Goal: Task Accomplishment & Management: Use online tool/utility

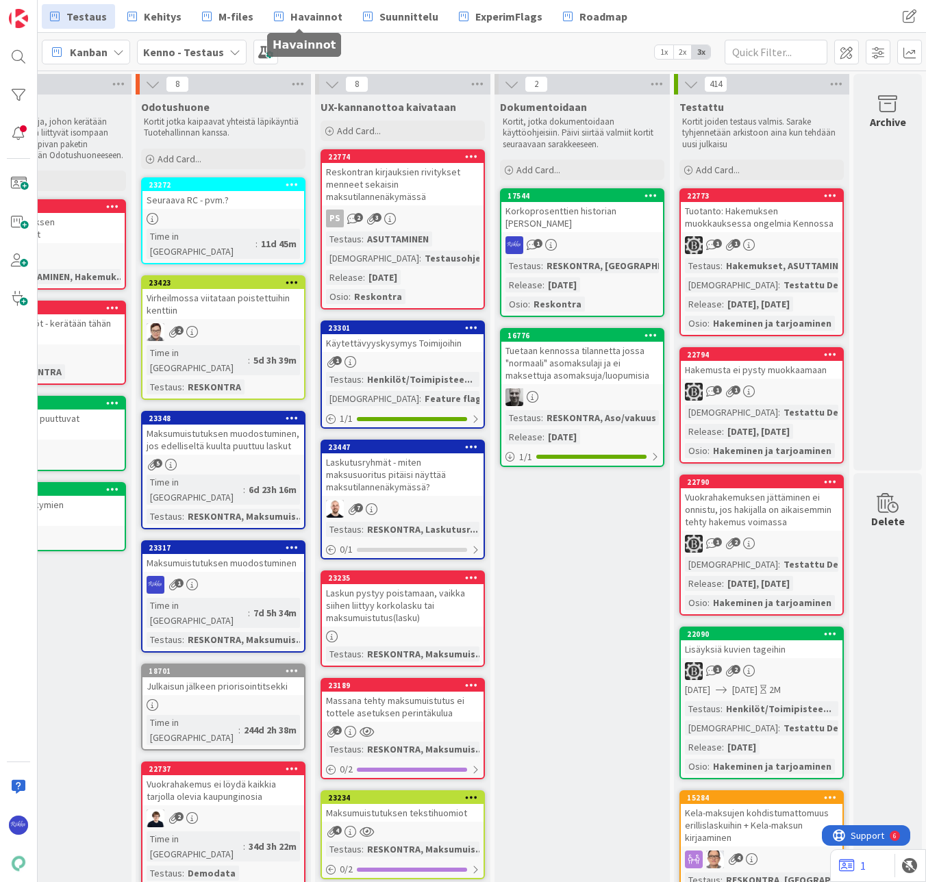
click at [309, 10] on span "Havainnot" at bounding box center [316, 16] width 52 height 16
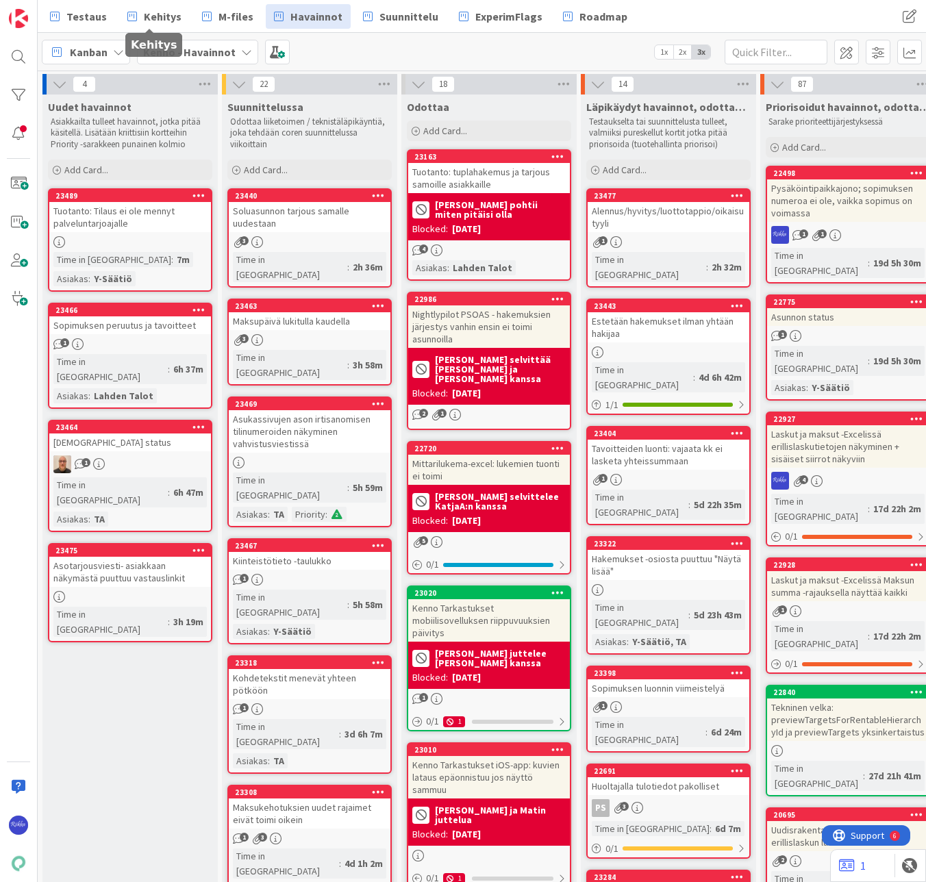
click at [147, 21] on span "Kehitys" at bounding box center [163, 16] width 38 height 16
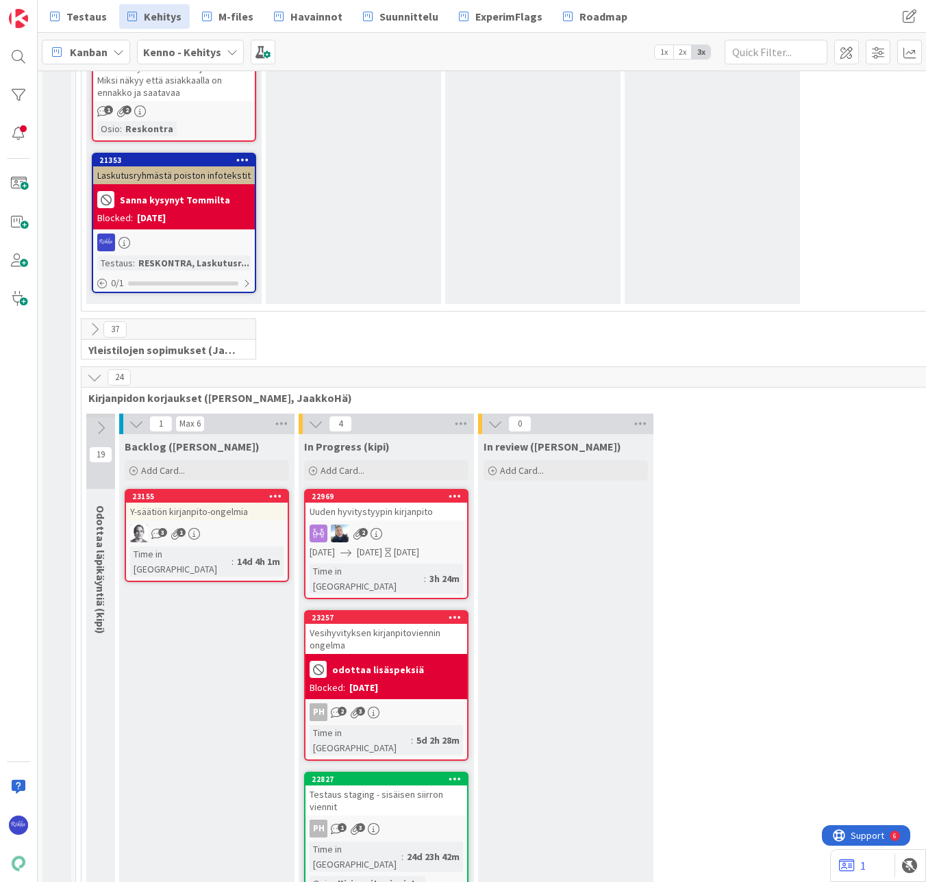
scroll to position [5067, 0]
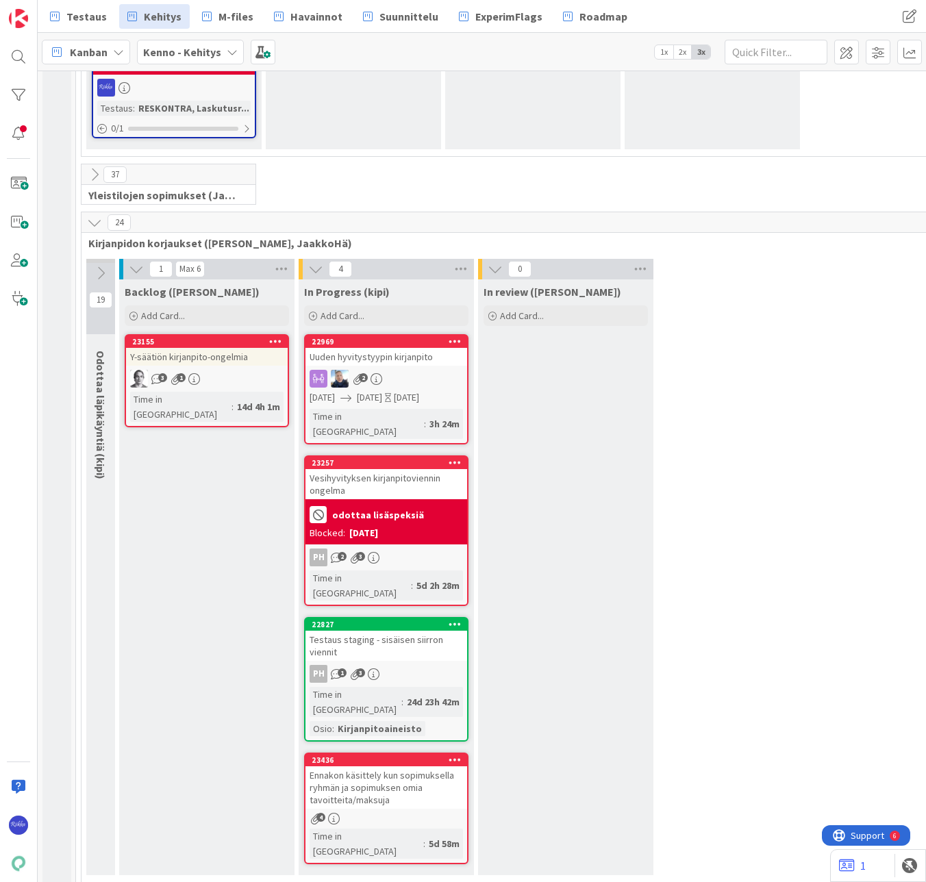
click at [400, 766] on div "Ennakon käsittely kun sopimuksella ryhmän ja sopimuksen omia tavoitteita/maksuja" at bounding box center [386, 787] width 162 height 42
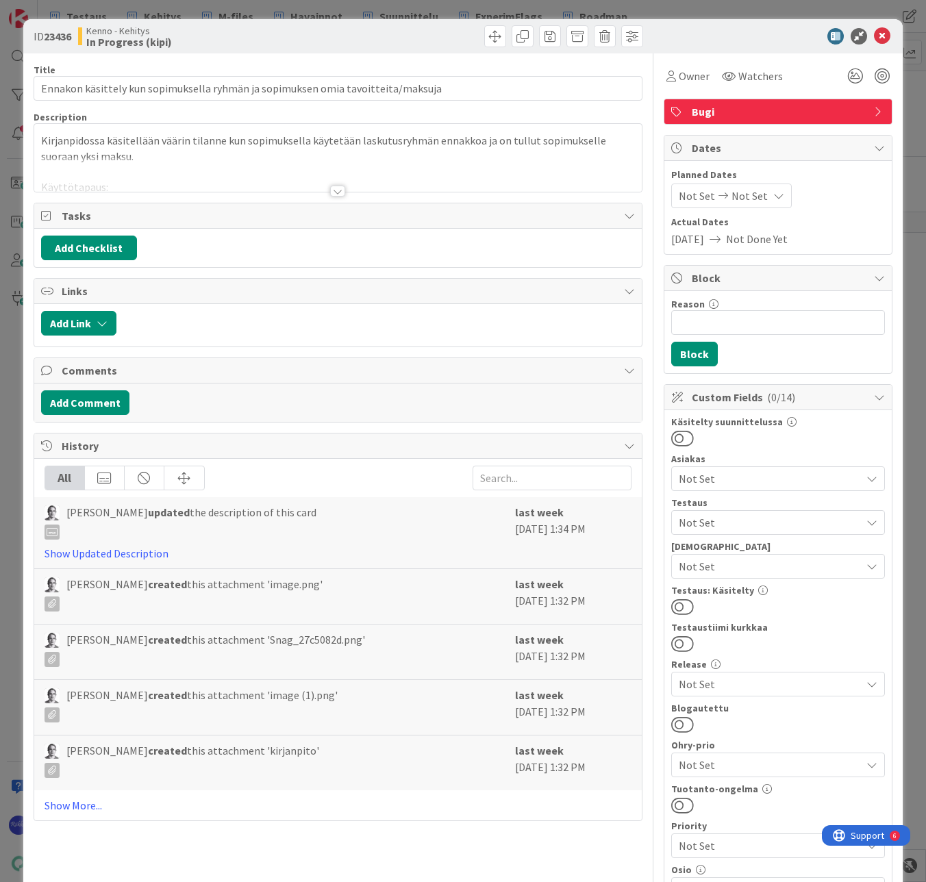
click at [336, 196] on div at bounding box center [337, 191] width 15 height 11
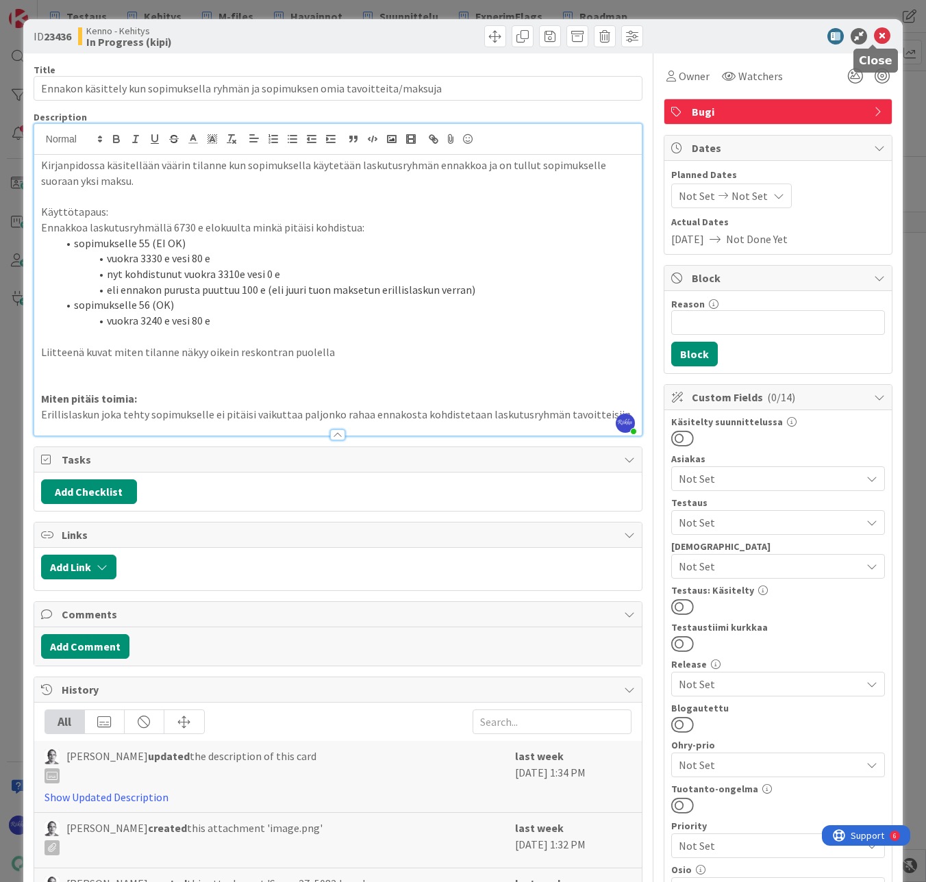
click at [874, 38] on icon at bounding box center [882, 36] width 16 height 16
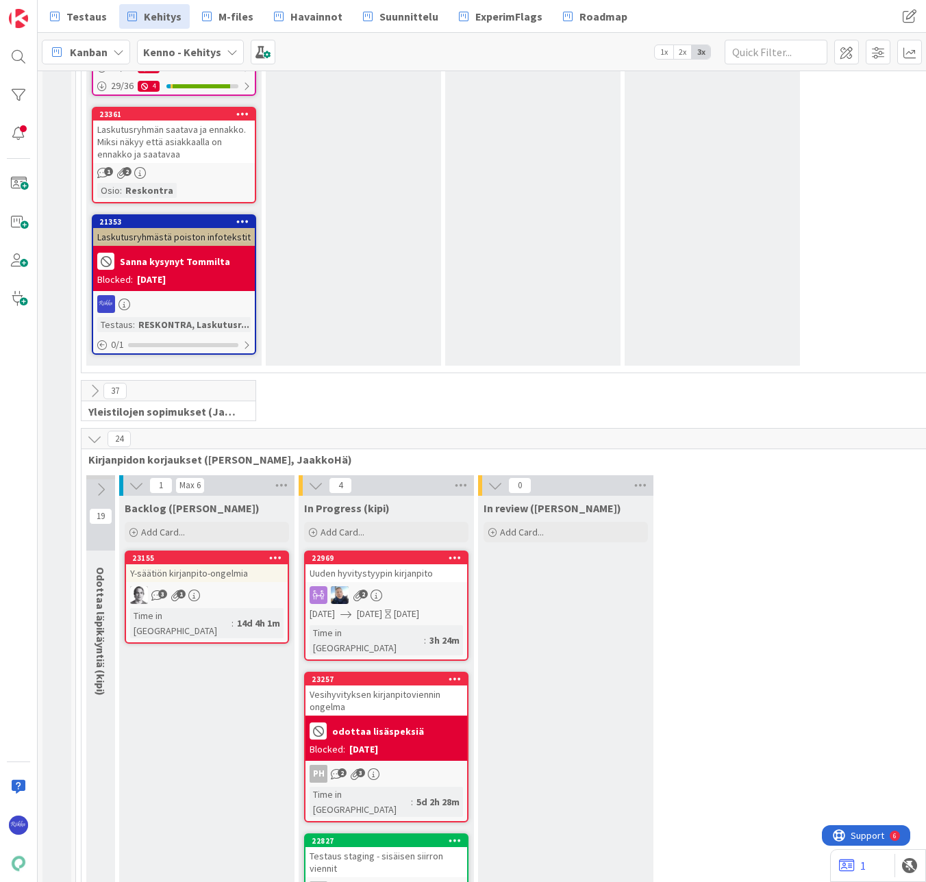
scroll to position [4656, 0]
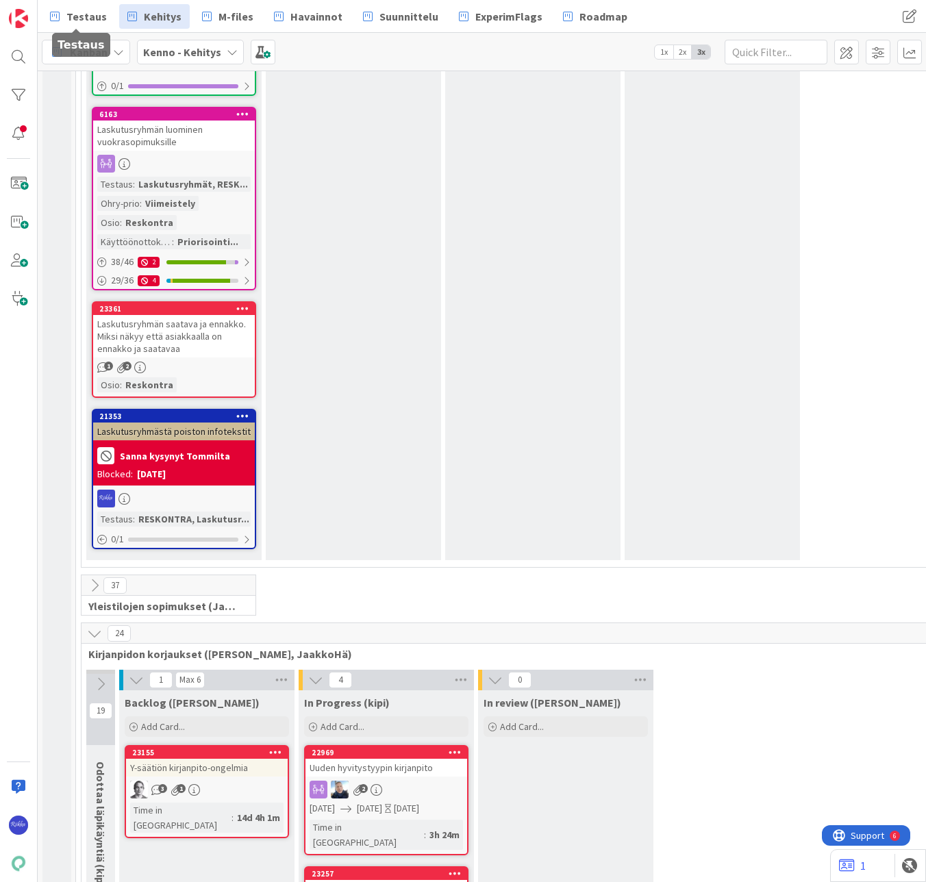
click at [80, 14] on span "Testaus" at bounding box center [86, 16] width 40 height 16
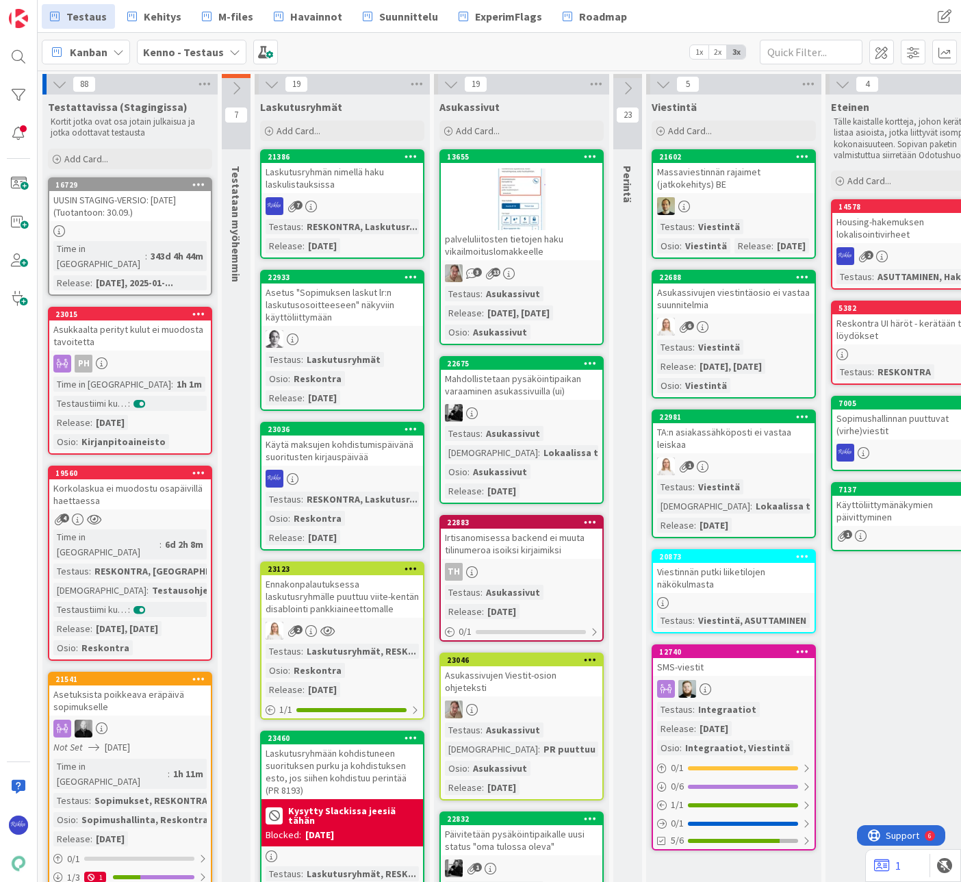
click at [353, 464] on div "Käytä maksujen kohdistumispäivänä suoritusten kirjauspäivää" at bounding box center [343, 450] width 162 height 30
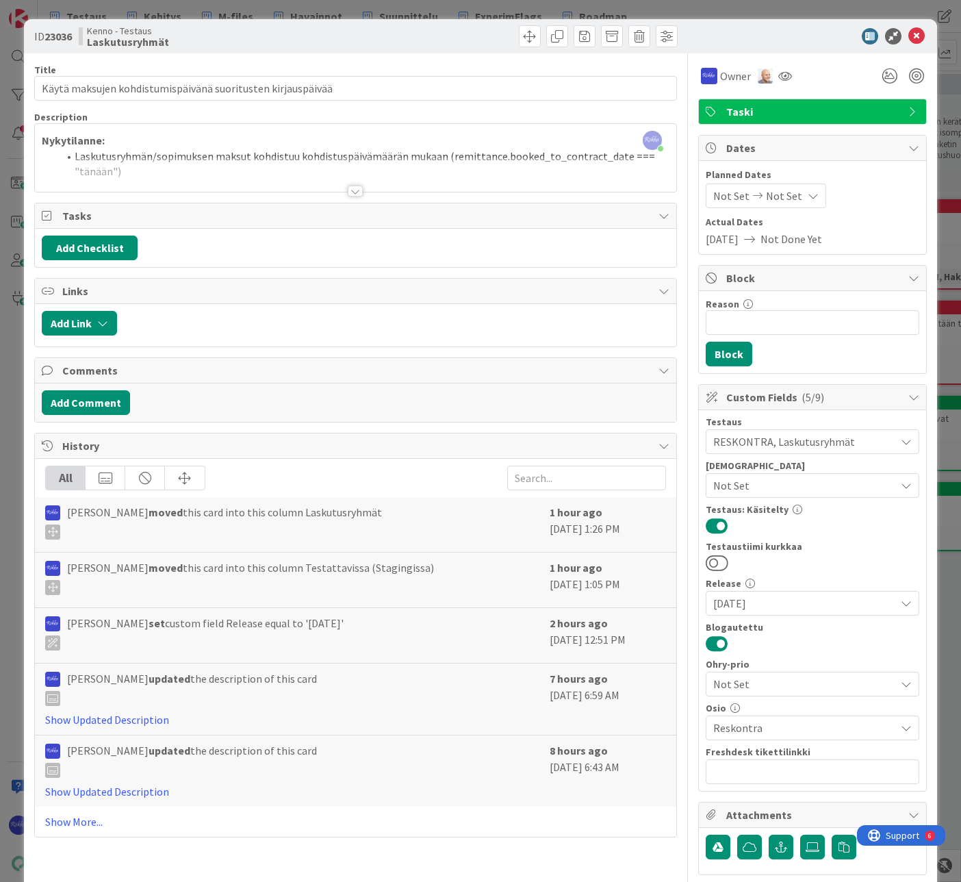
click at [634, 250] on div "Add Checklist" at bounding box center [356, 248] width 628 height 25
click at [348, 193] on div at bounding box center [355, 191] width 15 height 11
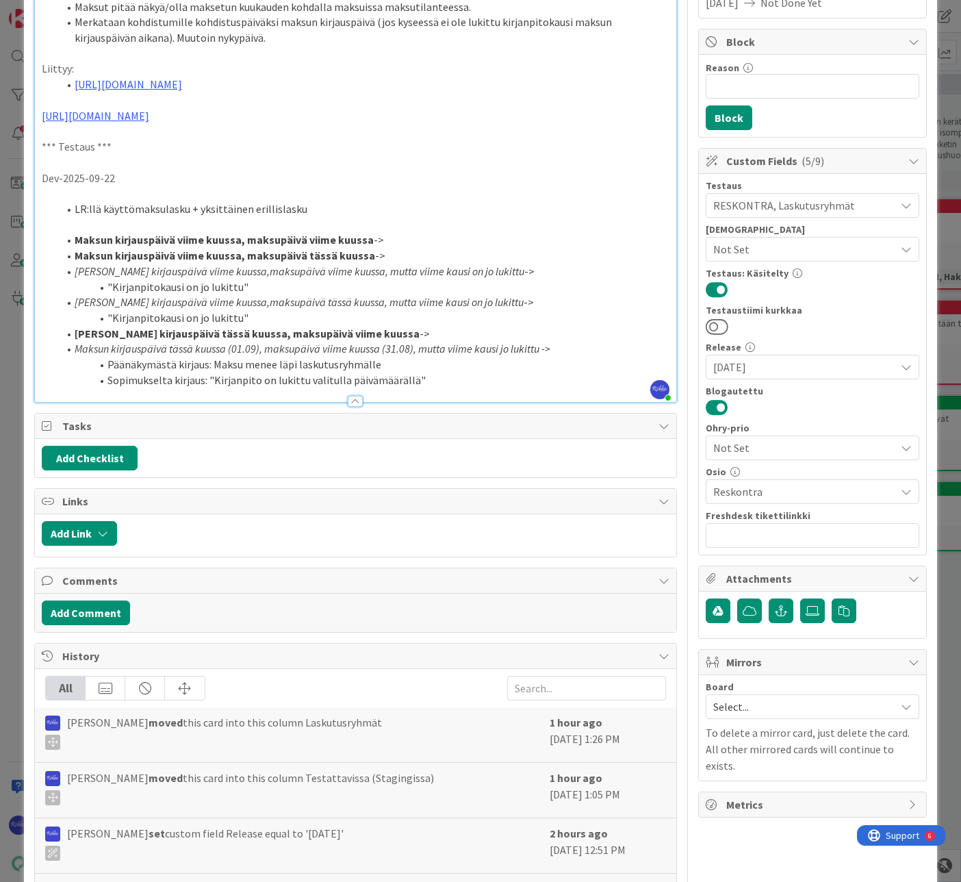
scroll to position [411, 0]
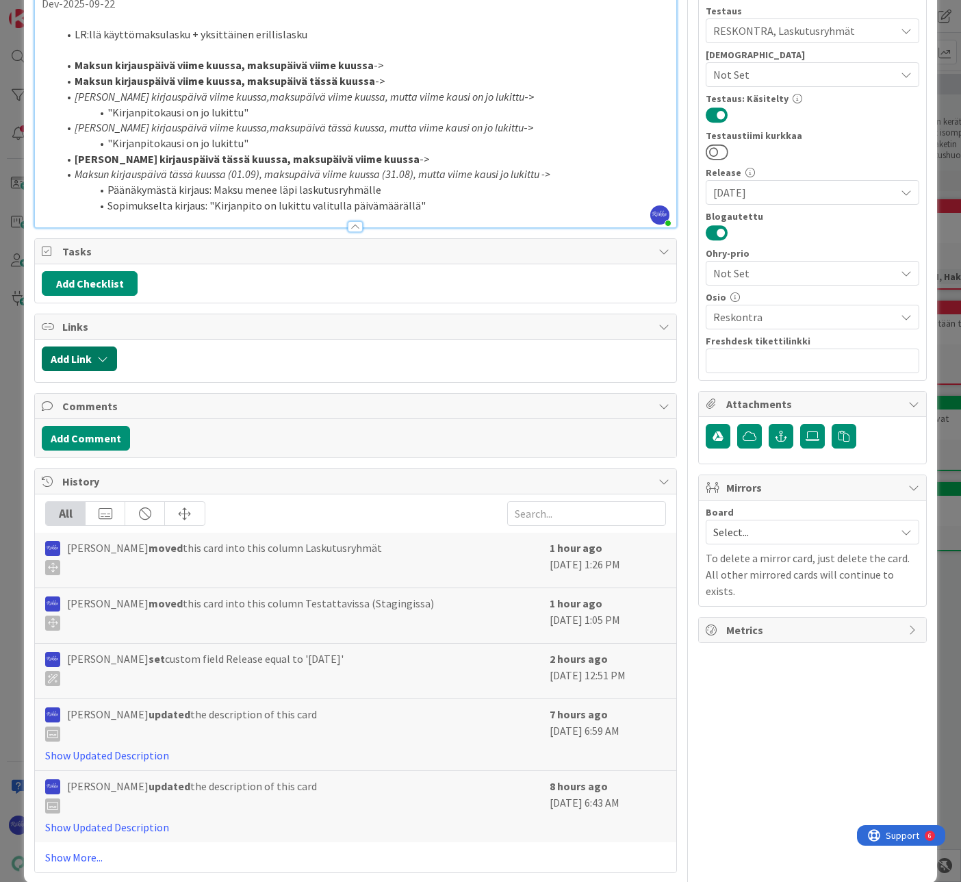
click at [94, 371] on button "Add Link" at bounding box center [79, 358] width 75 height 25
click at [388, 330] on div "Links" at bounding box center [356, 326] width 642 height 25
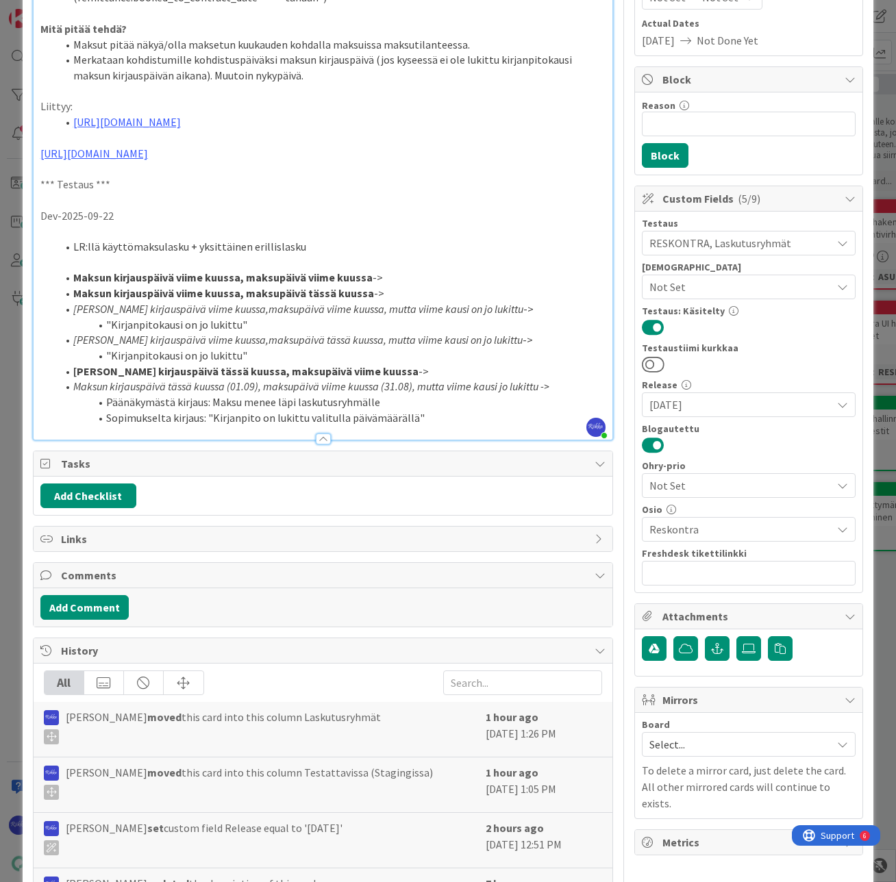
scroll to position [198, 0]
click at [317, 333] on li ""Kirjanpitokausi on jo lukittu"" at bounding box center [331, 326] width 549 height 16
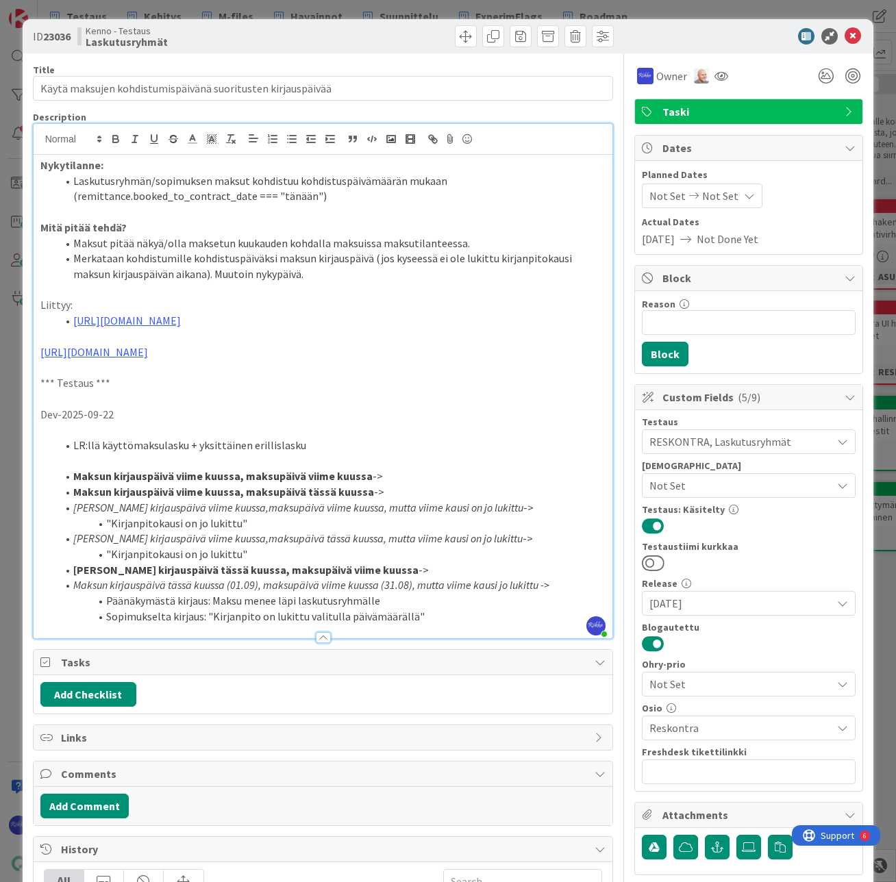
click at [430, 484] on li "Maksun kirjauspäivä viime kuussa, maksupäivä viime kuussa ->" at bounding box center [331, 476] width 549 height 16
drag, startPoint x: 379, startPoint y: 493, endPoint x: 453, endPoint y: 496, distance: 74.7
click at [446, 484] on li "Maksun kirjauspäivä viime kuussa, maksupäivä viime kuussa -> Näistä oma kortti …" at bounding box center [331, 476] width 549 height 16
click at [488, 484] on li "Maksun kirjauspäivä viime kuussa, maksupäivä viime kuussa -> Näistä oma kortti …" at bounding box center [331, 476] width 549 height 16
drag, startPoint x: 500, startPoint y: 491, endPoint x: 382, endPoint y: 491, distance: 117.8
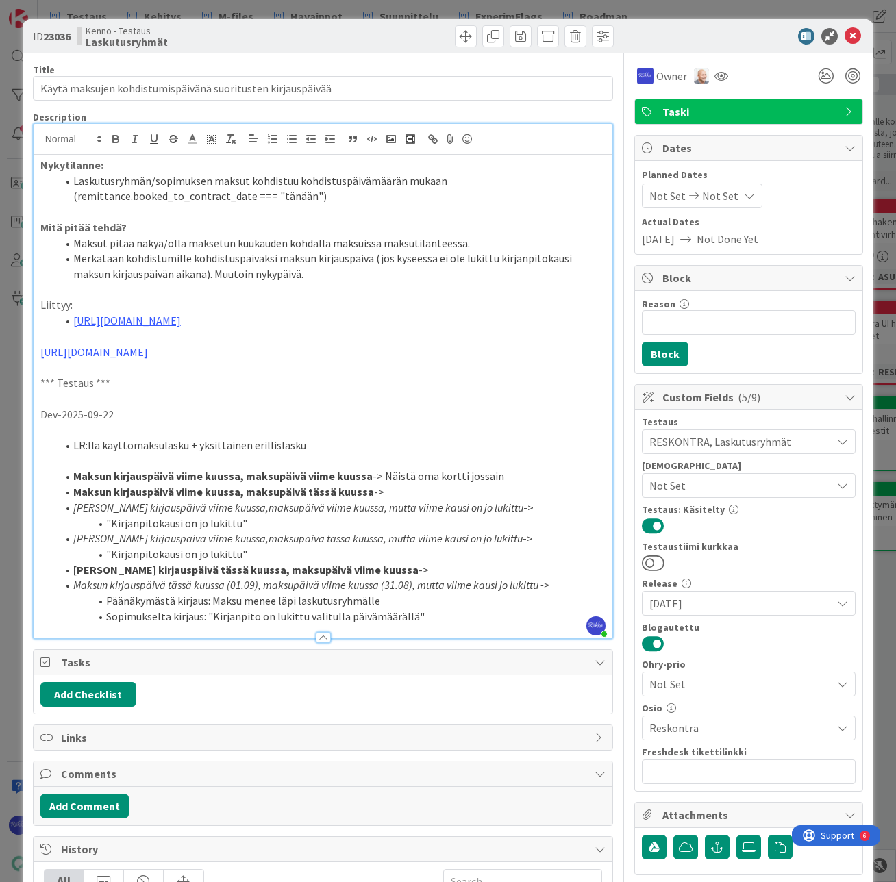
click at [382, 484] on li "Maksun kirjauspäivä viime kuussa, maksupäivä viime kuussa -> Näistä oma kortti …" at bounding box center [331, 476] width 549 height 16
click at [435, 624] on li "Sopimukselta kirjaus: "Kirjanpito on lukittu valitulla päivämäärällä"" at bounding box center [331, 617] width 549 height 16
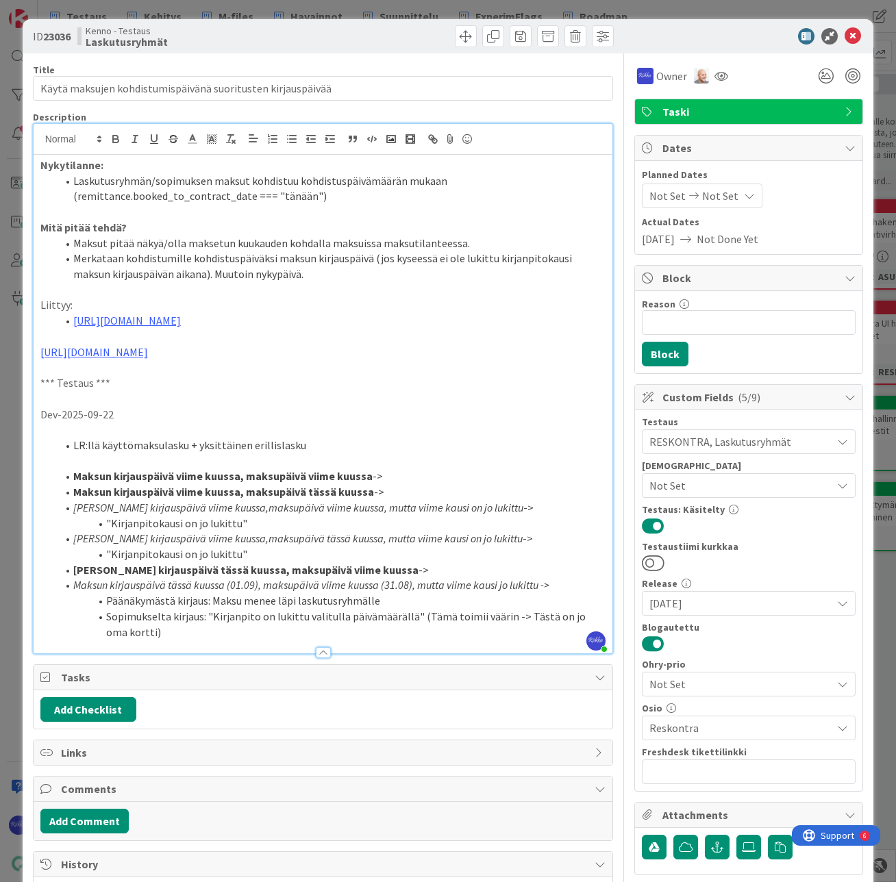
click at [106, 640] on li "Sopimukselta kirjaus: "Kirjanpito on lukittu valitulla päivämäärällä" (Tämä toi…" at bounding box center [331, 624] width 549 height 31
drag, startPoint x: 415, startPoint y: 632, endPoint x: 451, endPoint y: 642, distance: 37.7
click at [451, 640] on li "Sopimukselta kirjaus: "Kirjanpito on lukittu valitulla päivämäärällä" (Tämä toi…" at bounding box center [331, 624] width 549 height 31
copy li "(Tämä toimii väärin -> Tästä on jo oma bugikortti)"
click at [150, 640] on li "Sopimukselta kirjaus: "Kirjanpito on lukittu valitulla päivämäärällä" (Tämä toi…" at bounding box center [331, 624] width 549 height 31
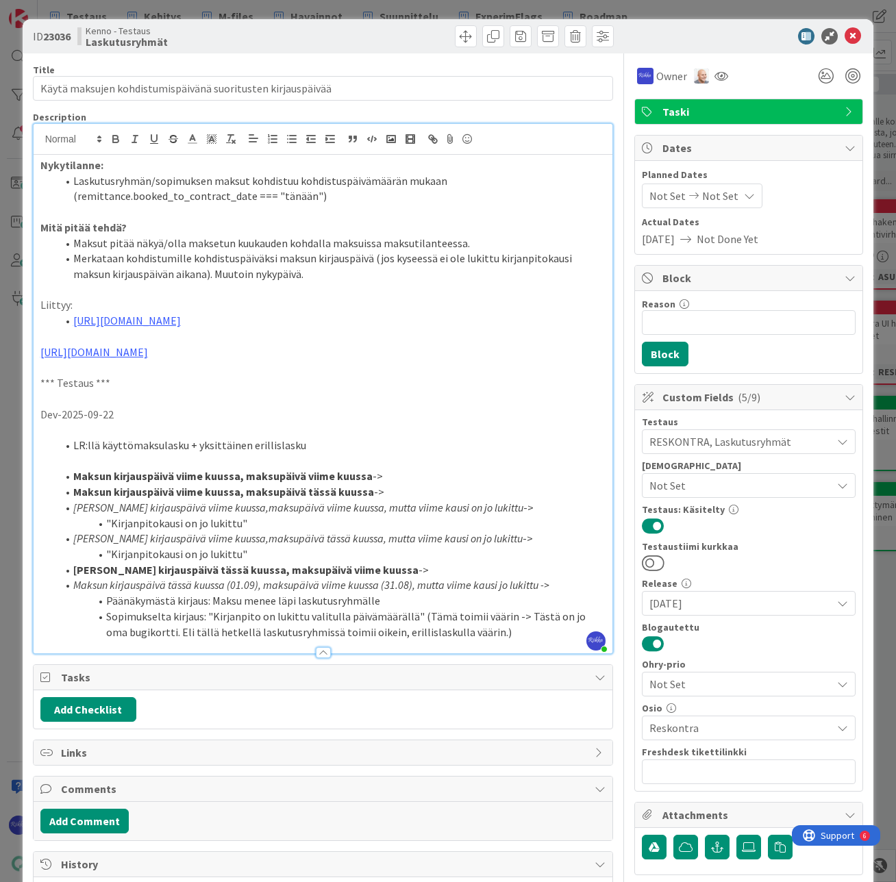
click at [293, 499] on li "Maksun kirjauspäivä viime kuussa, maksupäivä tässä kuussa ->" at bounding box center [331, 492] width 549 height 16
click at [536, 163] on p "Nykytilanne:" at bounding box center [323, 165] width 566 height 16
click at [844, 33] on icon at bounding box center [852, 36] width 16 height 16
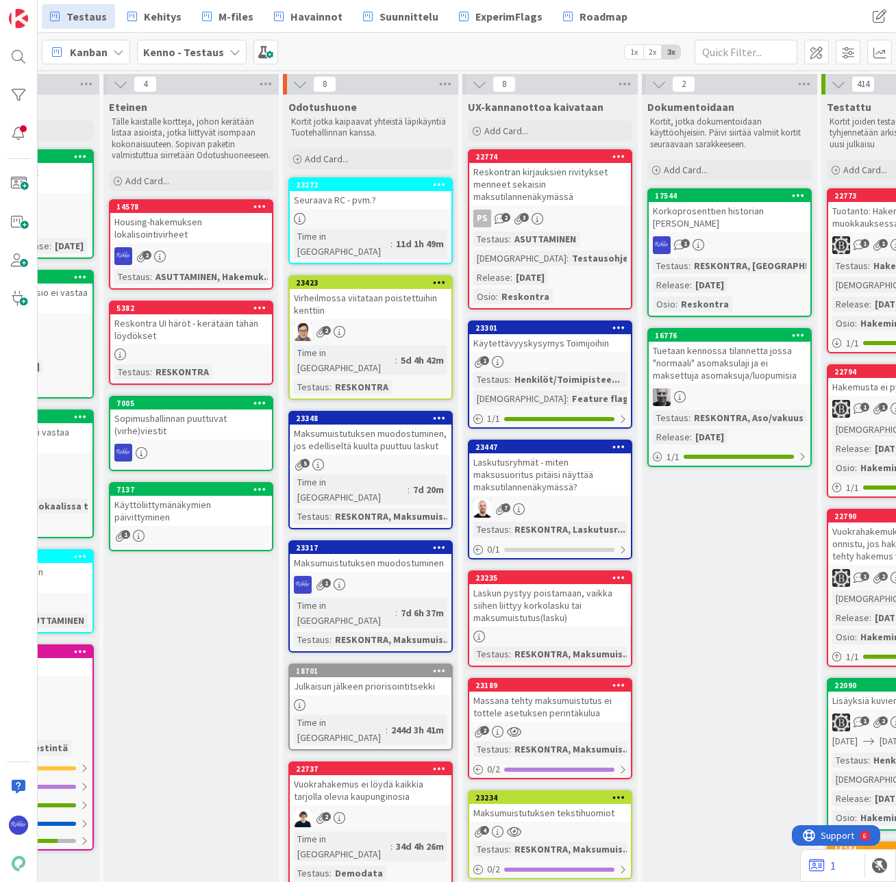
scroll to position [0, 739]
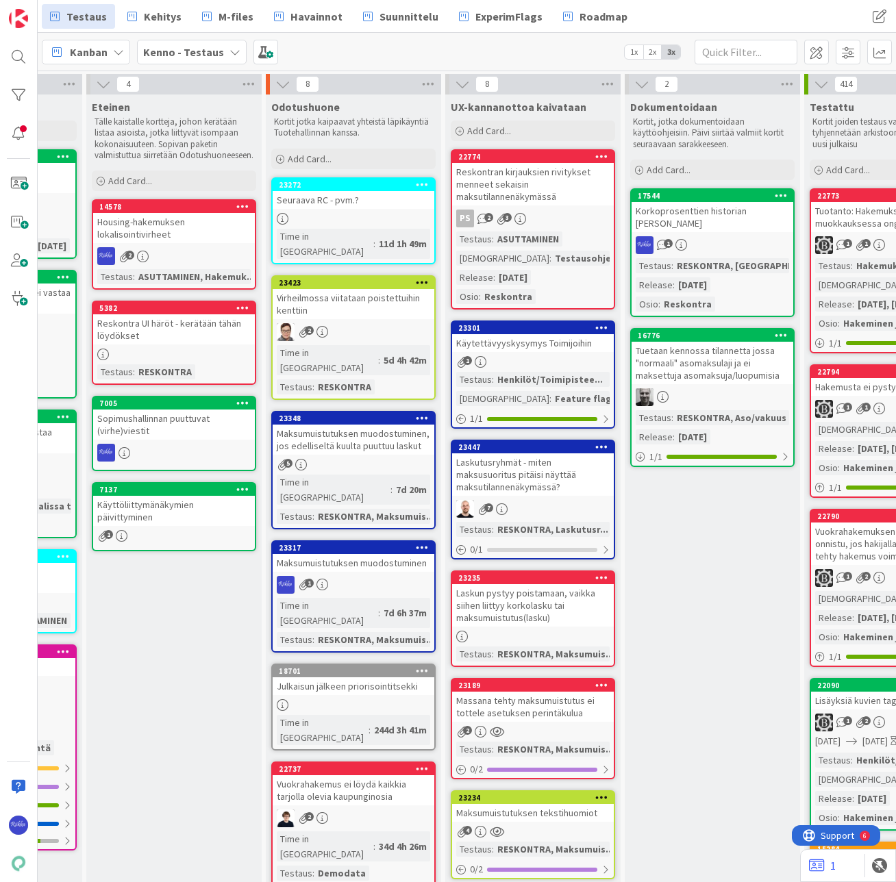
click at [355, 554] on div "Maksumuistutuksen muodostuminen" at bounding box center [354, 563] width 162 height 18
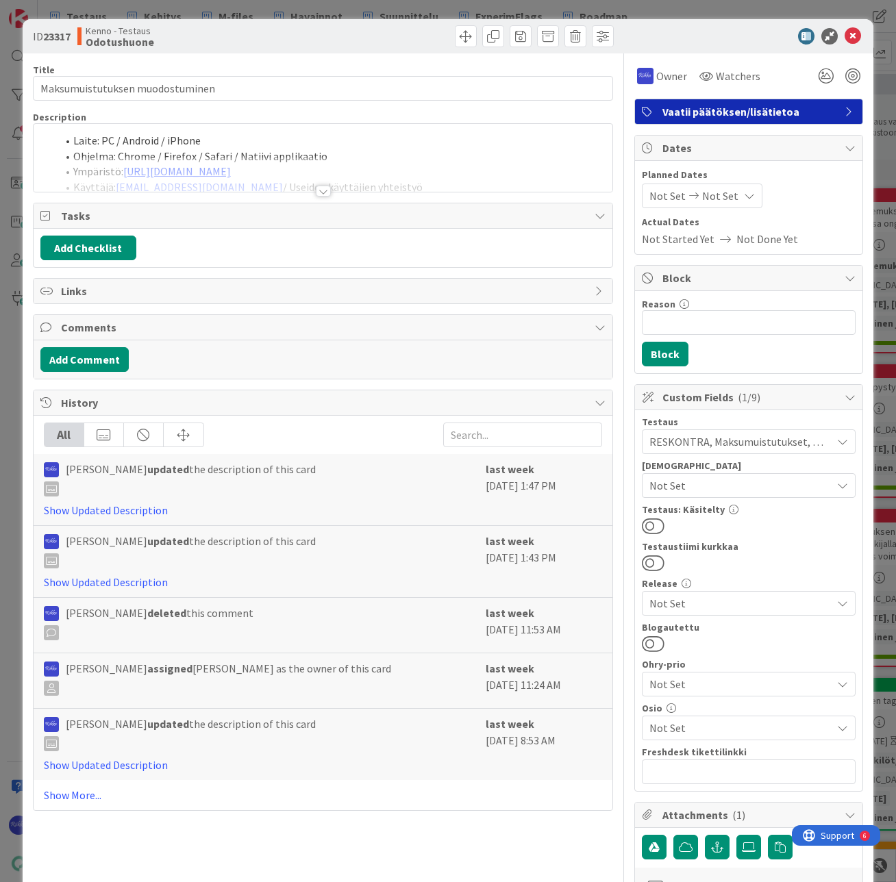
click at [316, 192] on div at bounding box center [323, 191] width 15 height 11
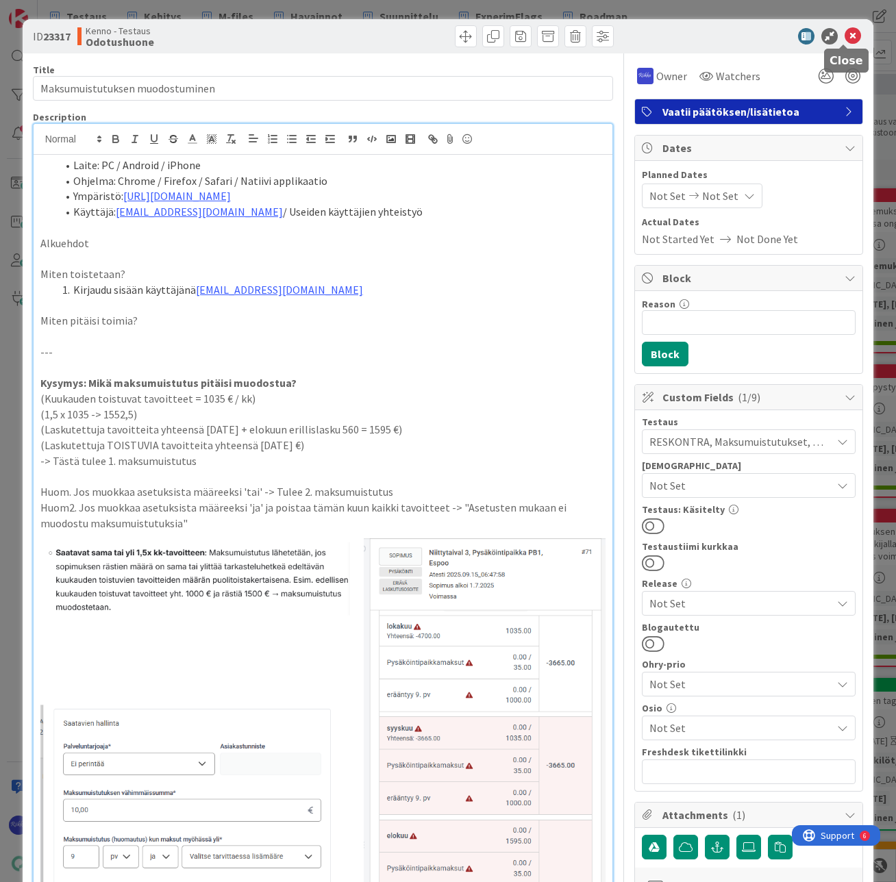
click at [845, 36] on icon at bounding box center [852, 36] width 16 height 16
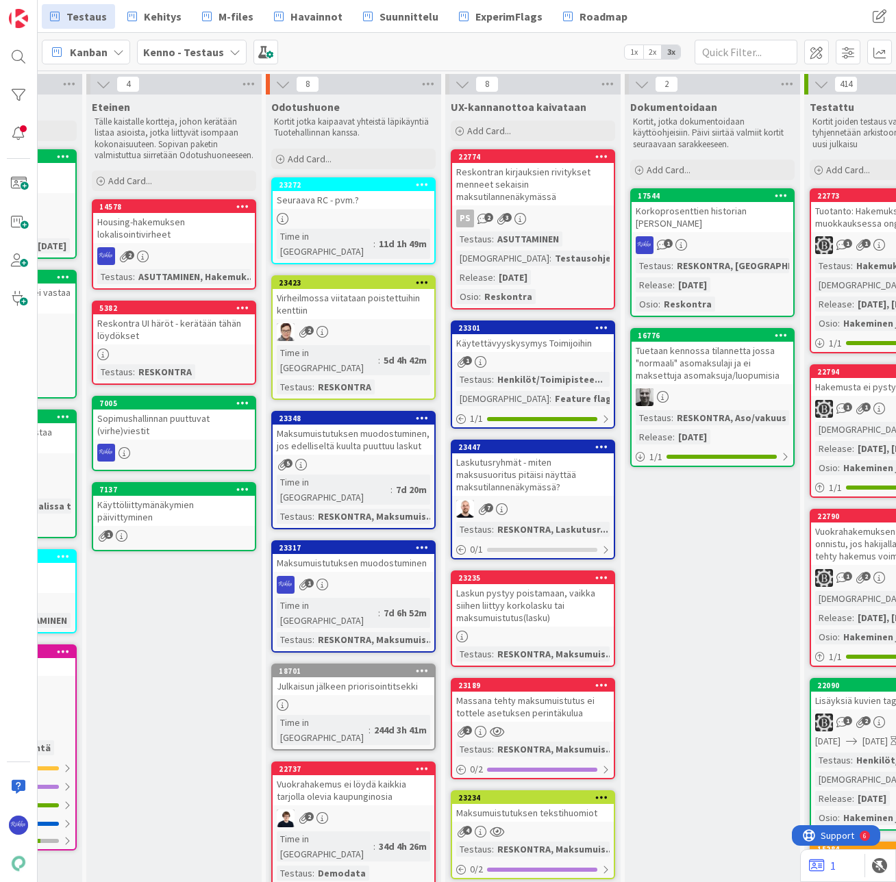
click at [419, 542] on icon at bounding box center [422, 547] width 13 height 10
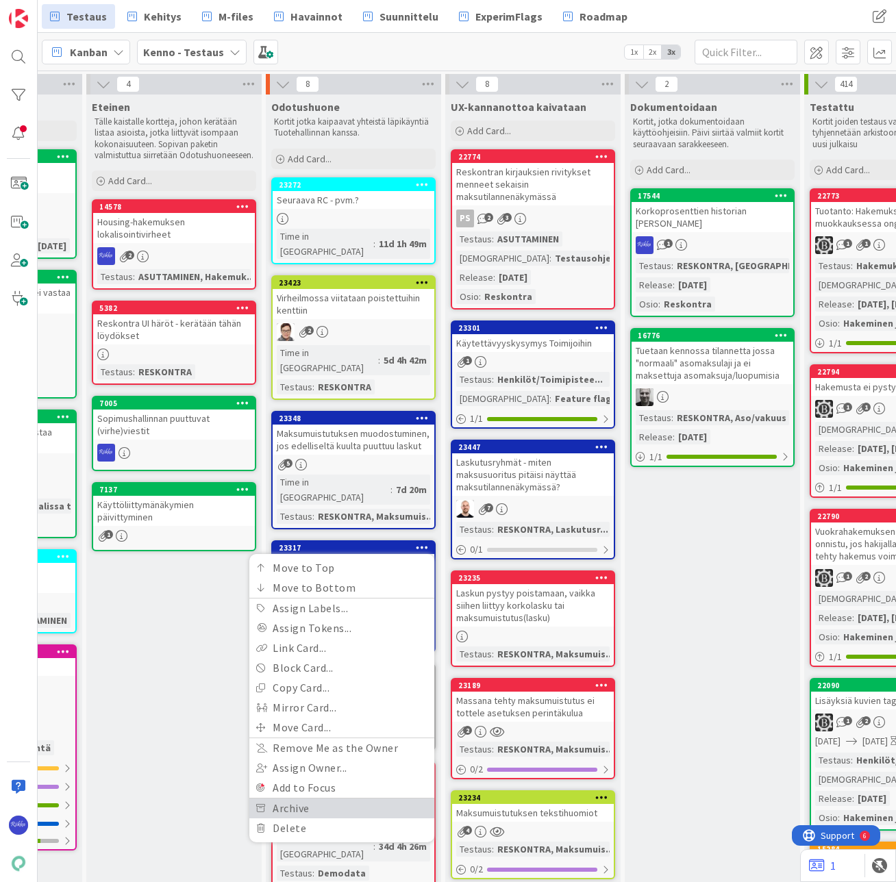
click at [334, 798] on link "Archive" at bounding box center [341, 808] width 185 height 20
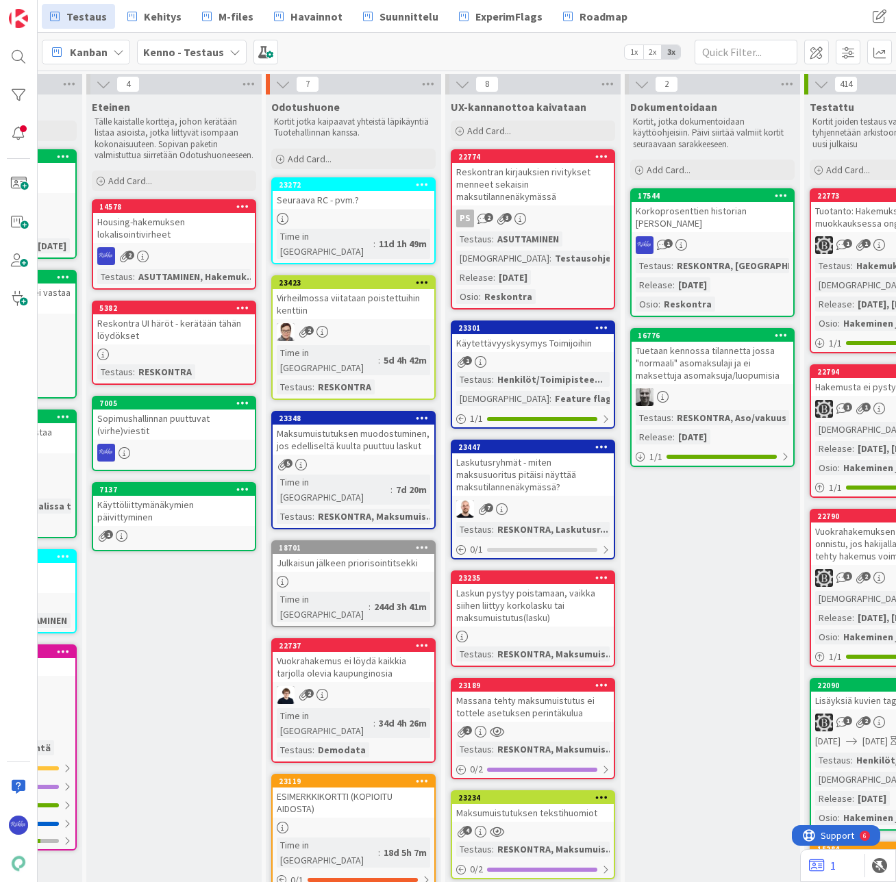
click at [421, 413] on icon at bounding box center [422, 418] width 13 height 10
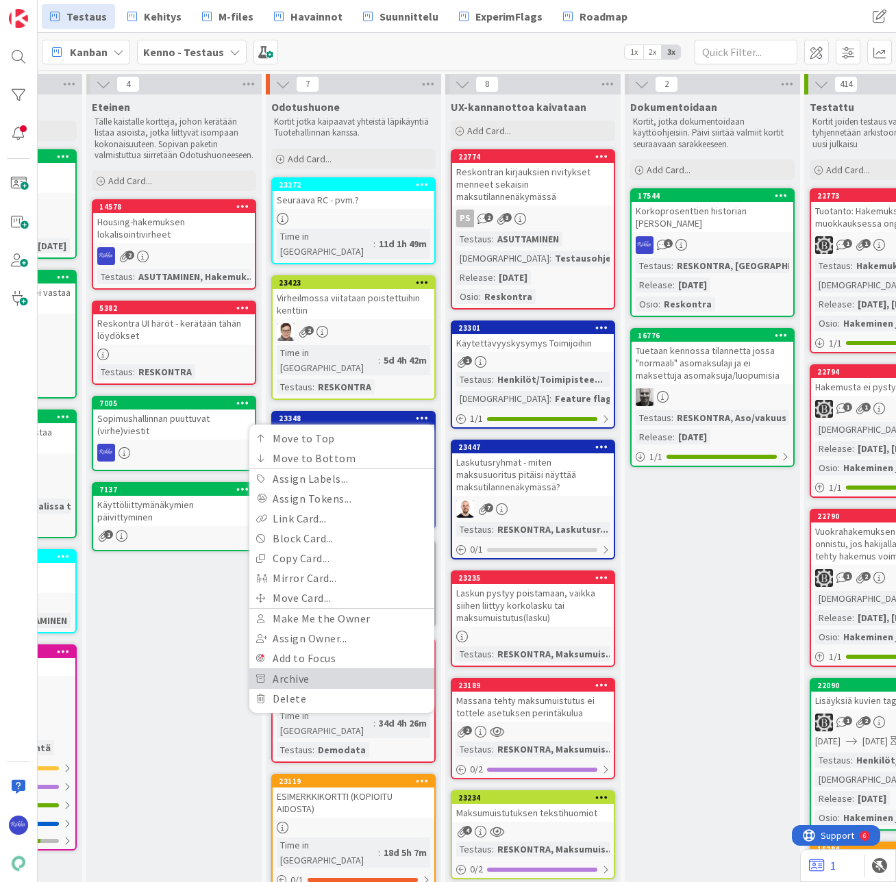
click at [333, 669] on link "Archive" at bounding box center [341, 679] width 185 height 20
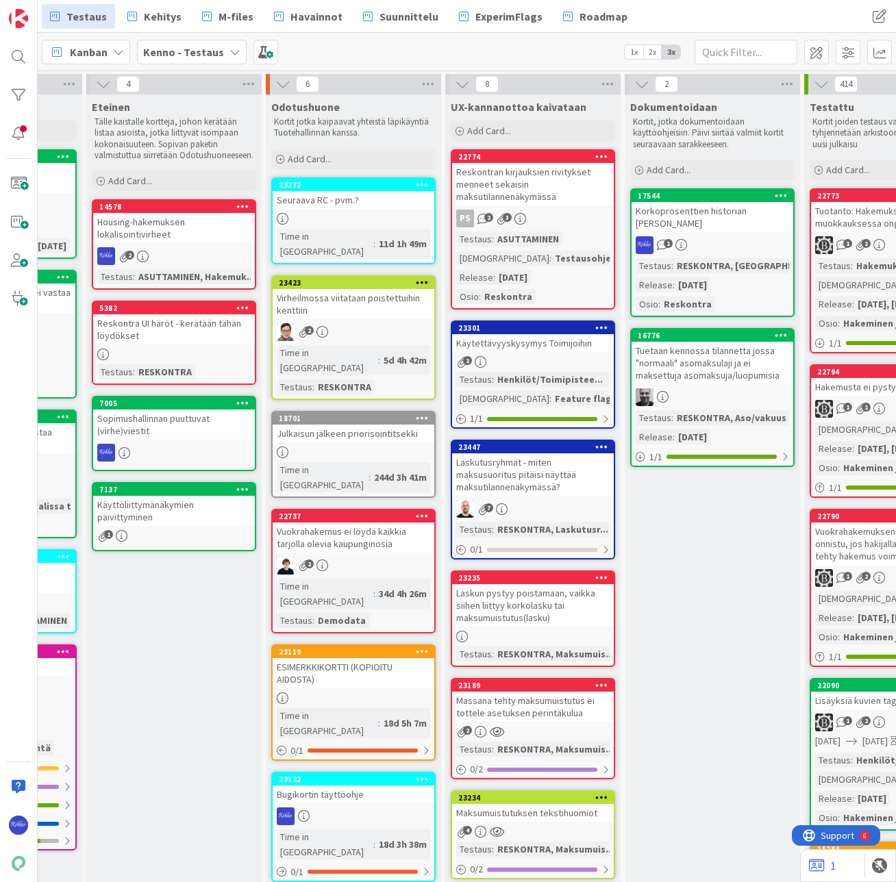
click at [689, 10] on div "Testaus Kehitys M-files Havainnot Suunnittelu ExperimFlags Roadmap" at bounding box center [393, 16] width 702 height 25
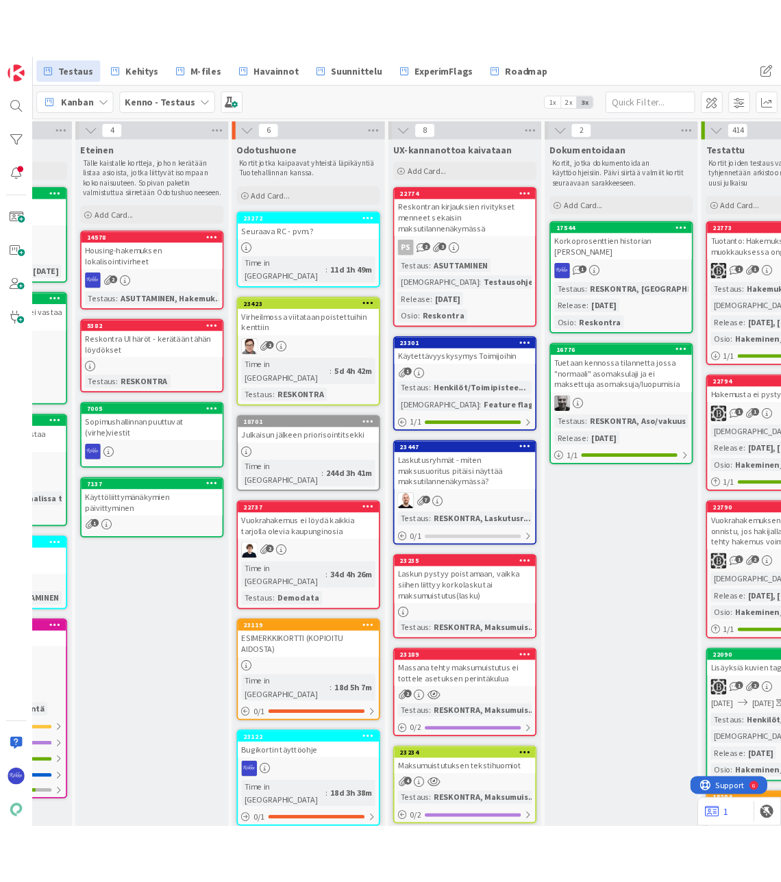
scroll to position [0, 911]
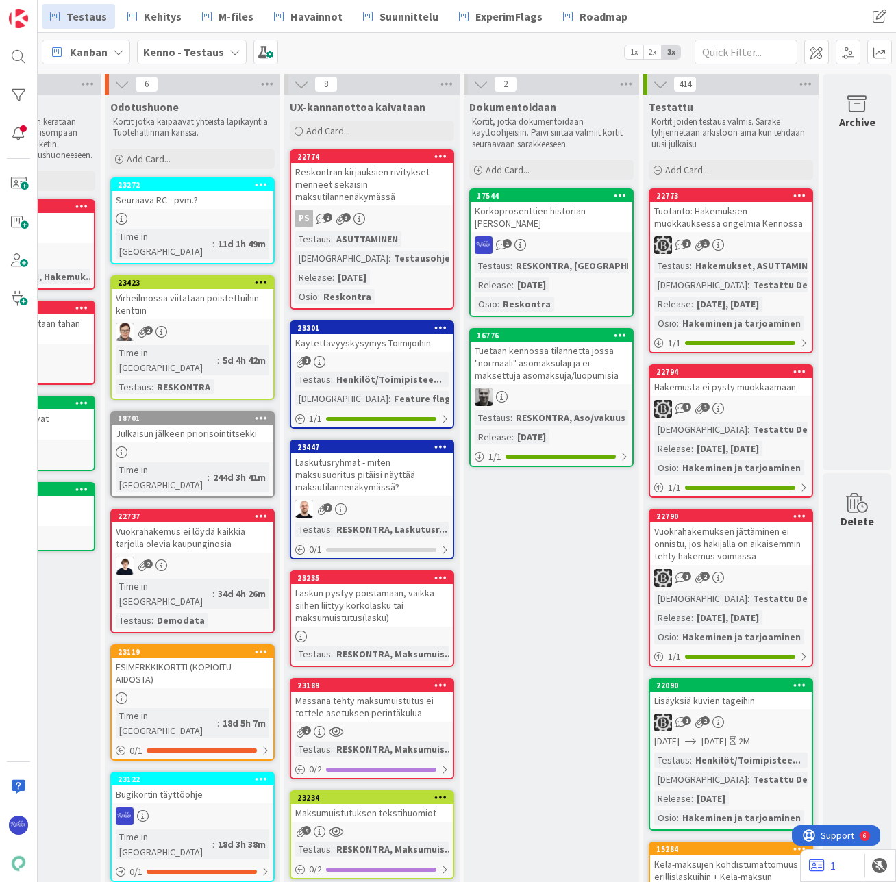
click at [852, 102] on icon at bounding box center [857, 103] width 52 height 19
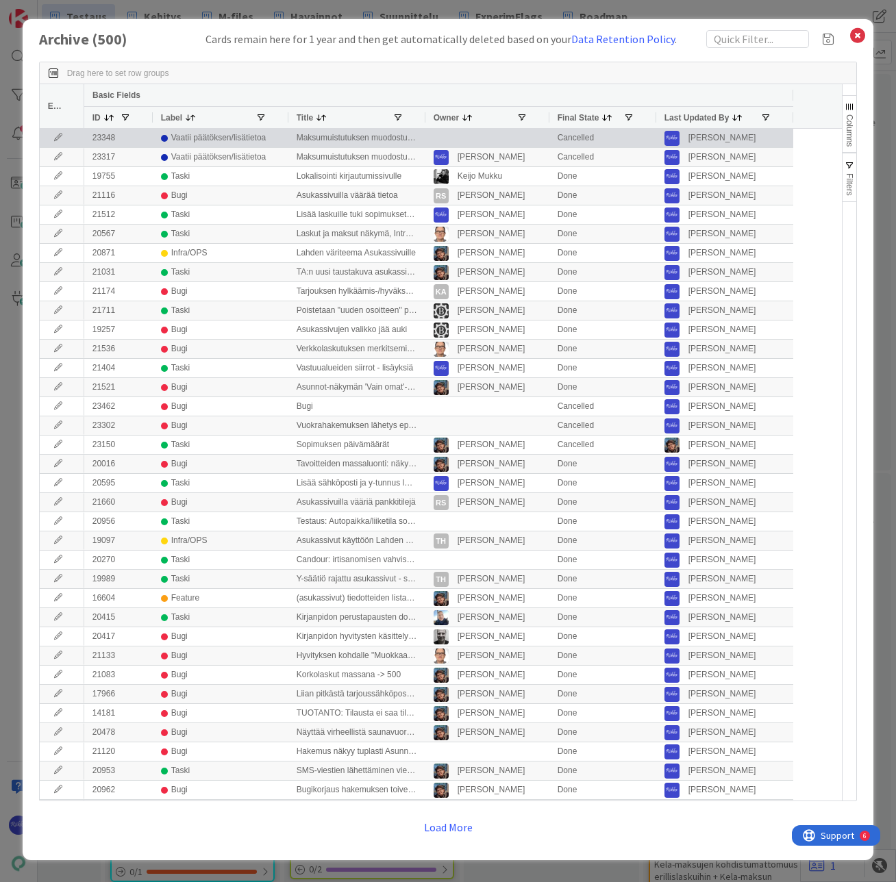
click at [313, 140] on div "Maksumuistutuksen muodostuminen, jos edelliseltä kuulta puuttuu laskut" at bounding box center [356, 138] width 137 height 18
click at [353, 140] on div "Maksumuistutuksen muodostuminen, jos edelliseltä kuulta puuttuu laskut" at bounding box center [356, 138] width 137 height 18
click at [318, 140] on div "Maksumuistutuksen muodostuminen, jos edelliseltä kuulta puuttuu laskut" at bounding box center [356, 138] width 137 height 18
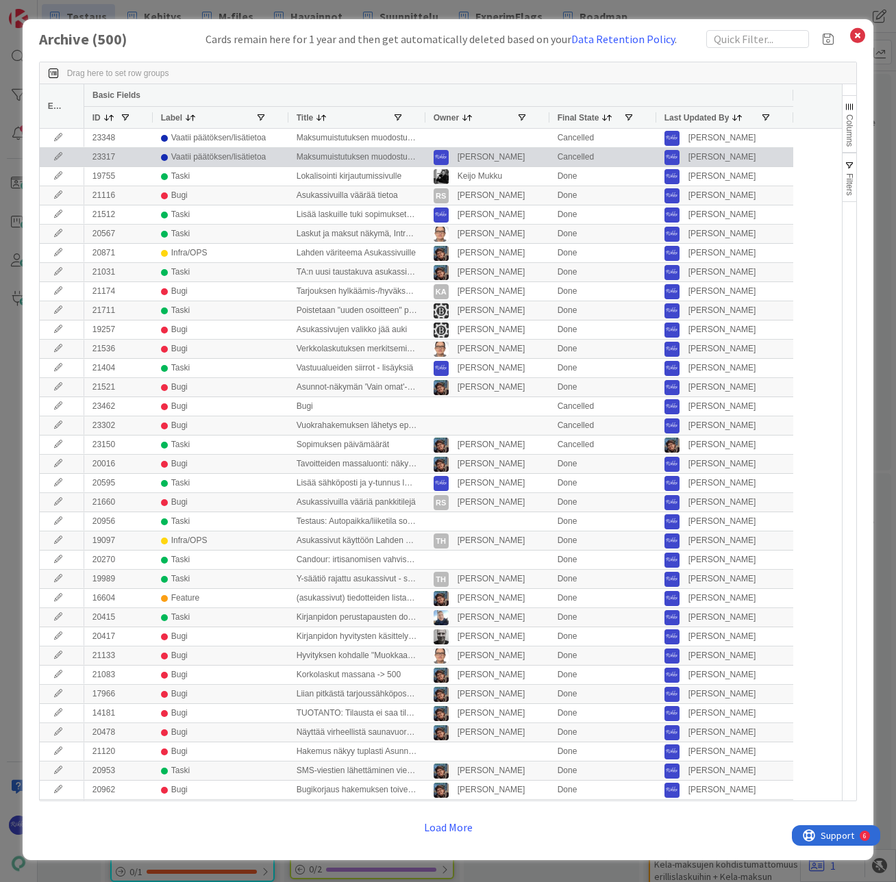
click at [320, 156] on div "Maksumuistutuksen muodostuminen" at bounding box center [356, 157] width 137 height 18
click at [391, 157] on div "Maksumuistutuksen muodostuminen" at bounding box center [356, 157] width 137 height 18
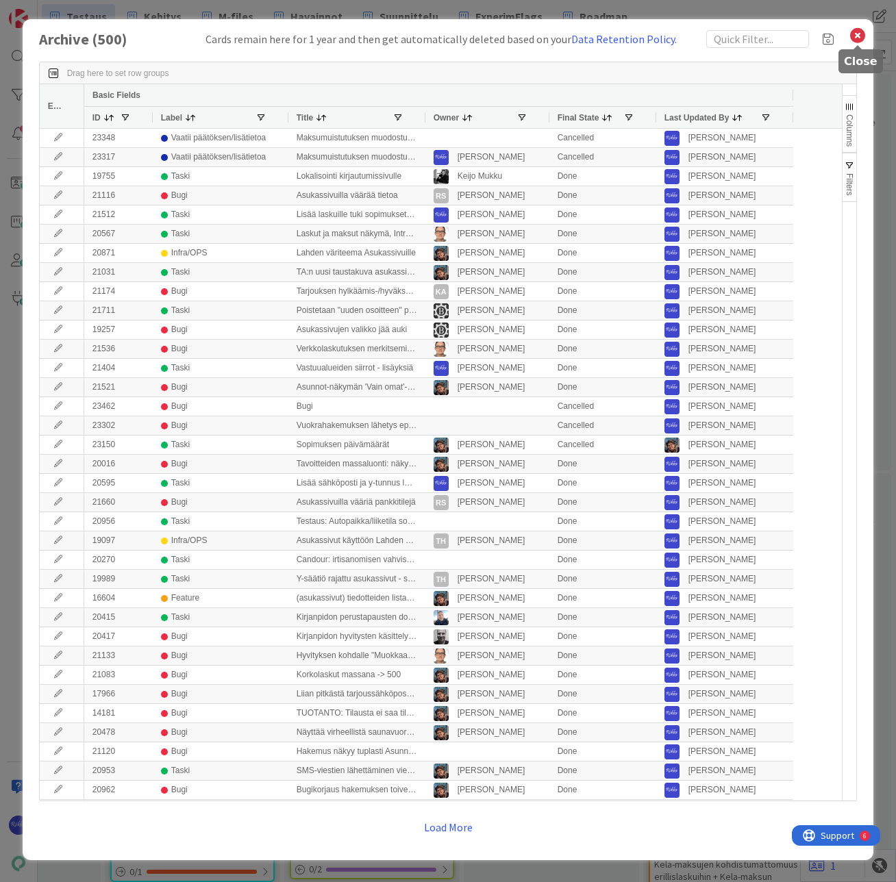
click at [859, 38] on icon at bounding box center [857, 35] width 18 height 19
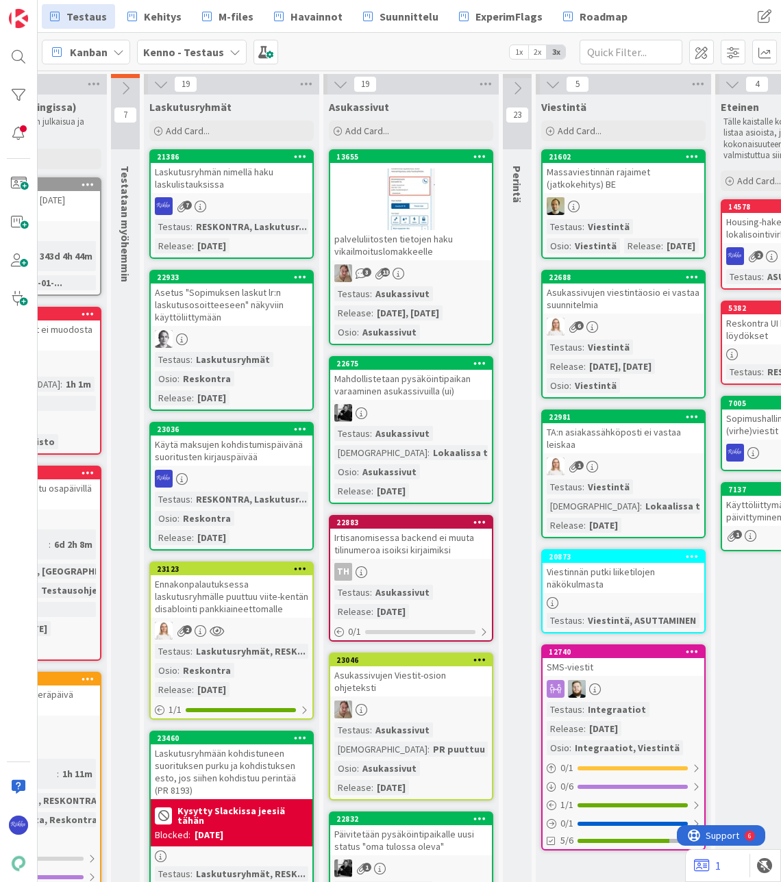
scroll to position [0, 0]
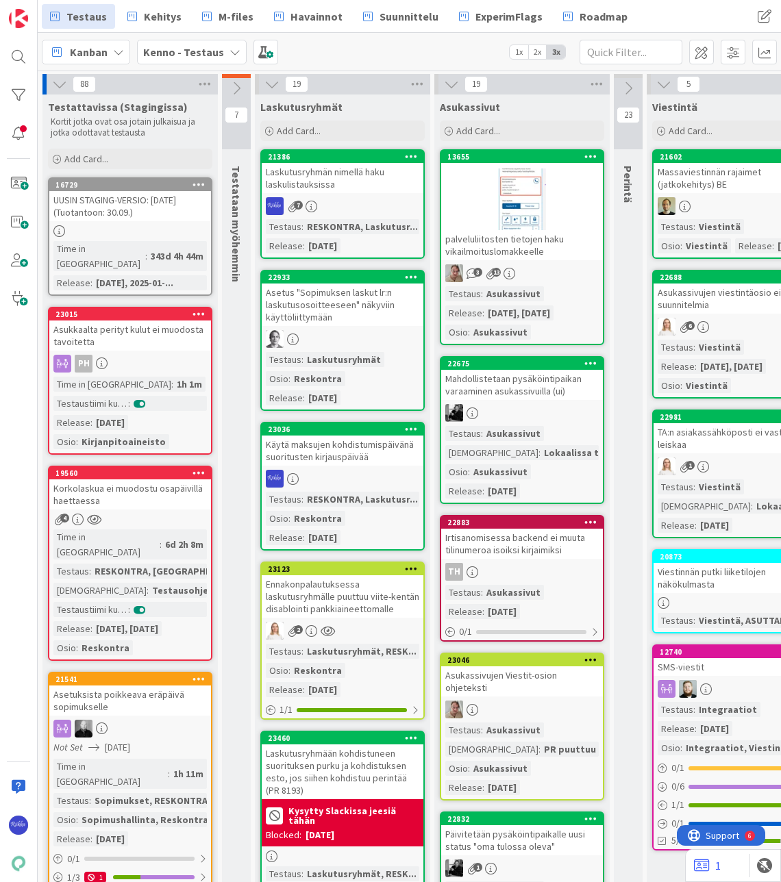
click at [351, 478] on div at bounding box center [343, 479] width 162 height 18
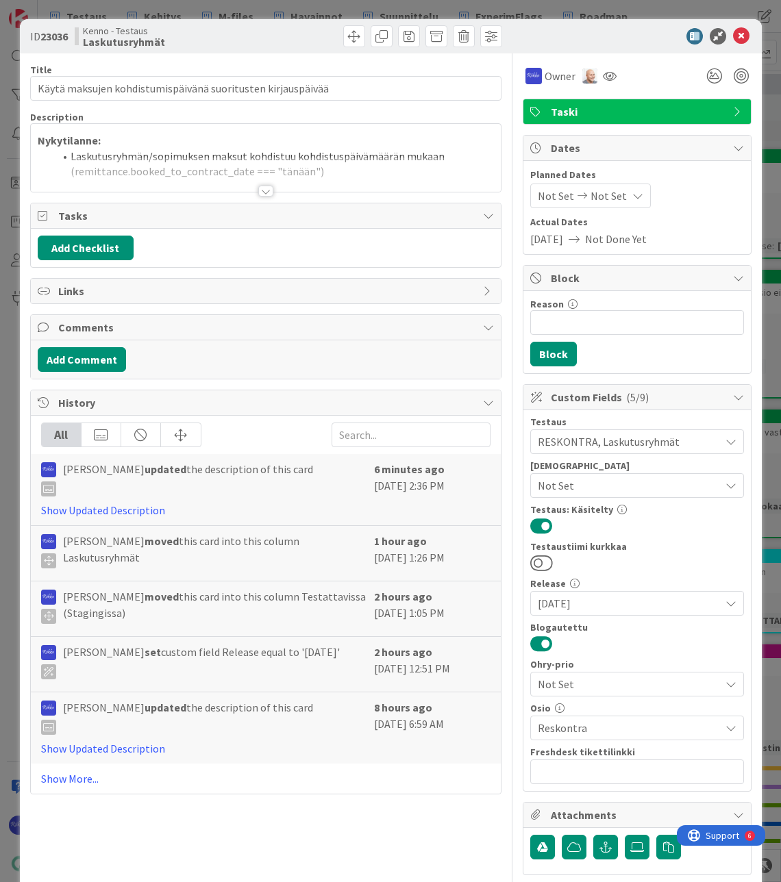
click at [259, 190] on div at bounding box center [265, 191] width 15 height 11
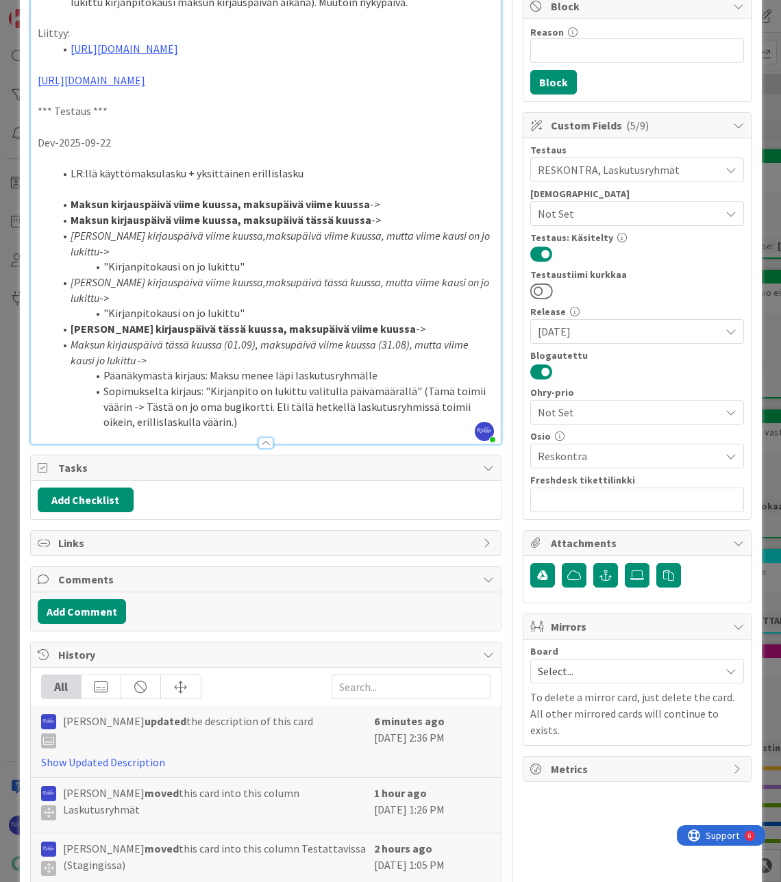
scroll to position [479, 0]
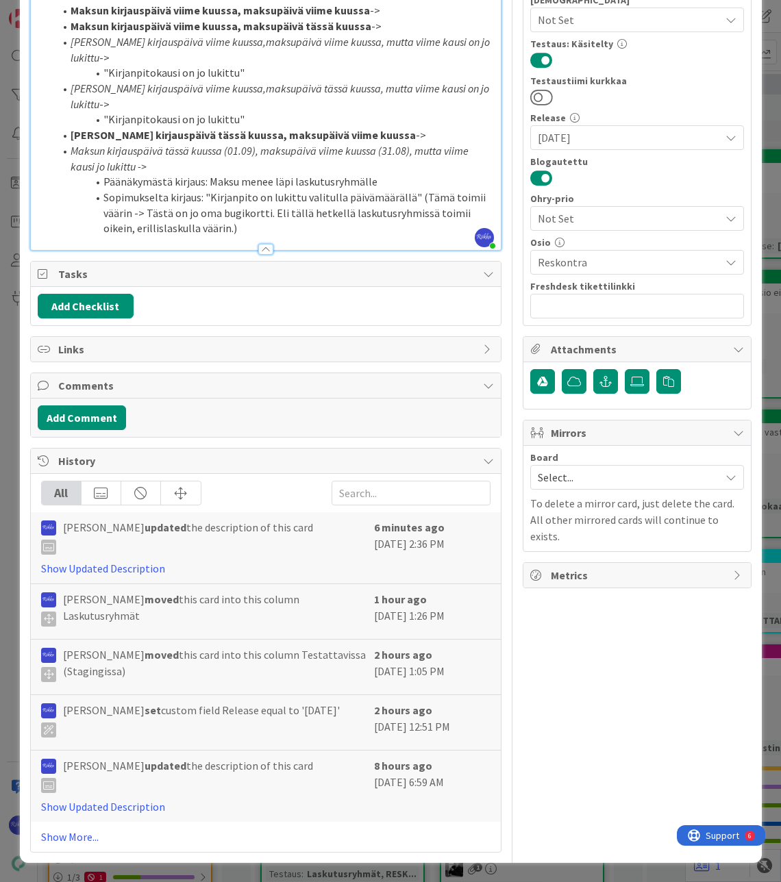
click at [73, 354] on span "Links" at bounding box center [267, 349] width 418 height 16
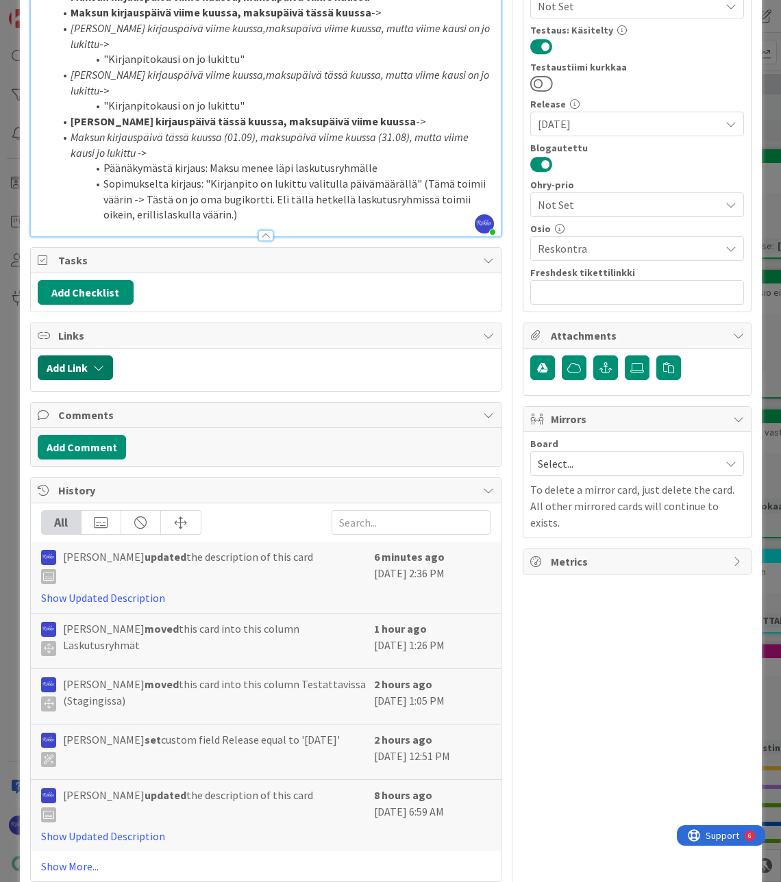
click at [69, 380] on button "Add Link" at bounding box center [75, 367] width 75 height 25
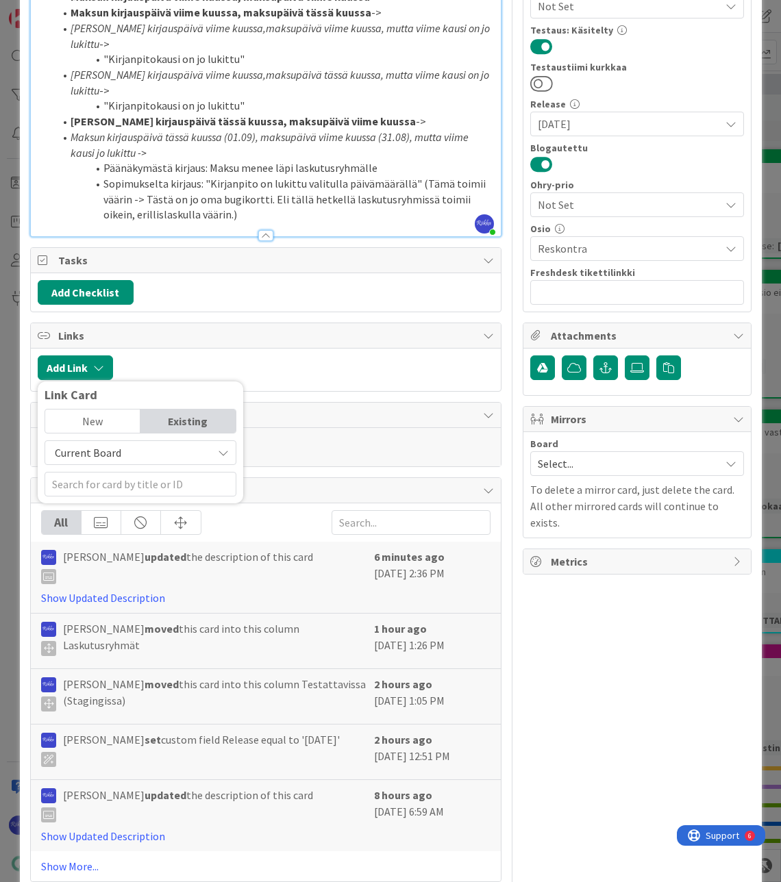
click at [121, 461] on span "Current Board" at bounding box center [128, 452] width 153 height 19
drag, startPoint x: 129, startPoint y: 523, endPoint x: 129, endPoint y: 514, distance: 9.6
click at [129, 520] on span "All Boards" at bounding box center [147, 509] width 190 height 21
click at [119, 496] on input "text" at bounding box center [141, 484] width 192 height 25
type input "23463"
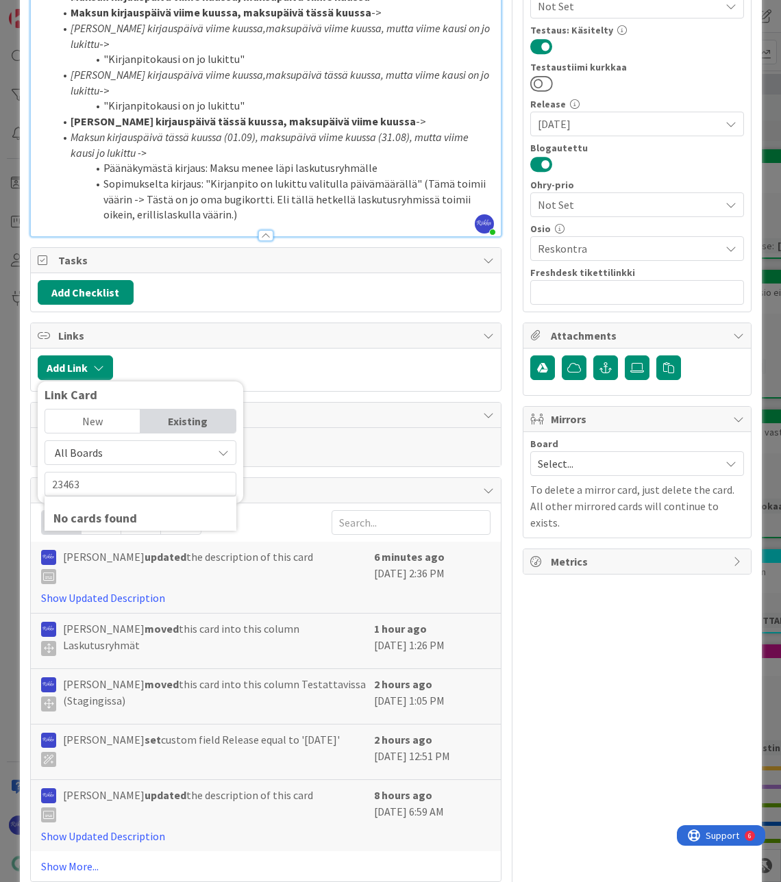
click at [139, 461] on span "All Boards" at bounding box center [128, 452] width 153 height 19
click at [140, 520] on span "All Boards" at bounding box center [147, 509] width 190 height 21
click at [144, 462] on span "All Boards" at bounding box center [128, 452] width 153 height 19
click at [140, 495] on span "Current Board" at bounding box center [147, 484] width 190 height 21
click at [161, 462] on span "Current Board" at bounding box center [128, 452] width 153 height 19
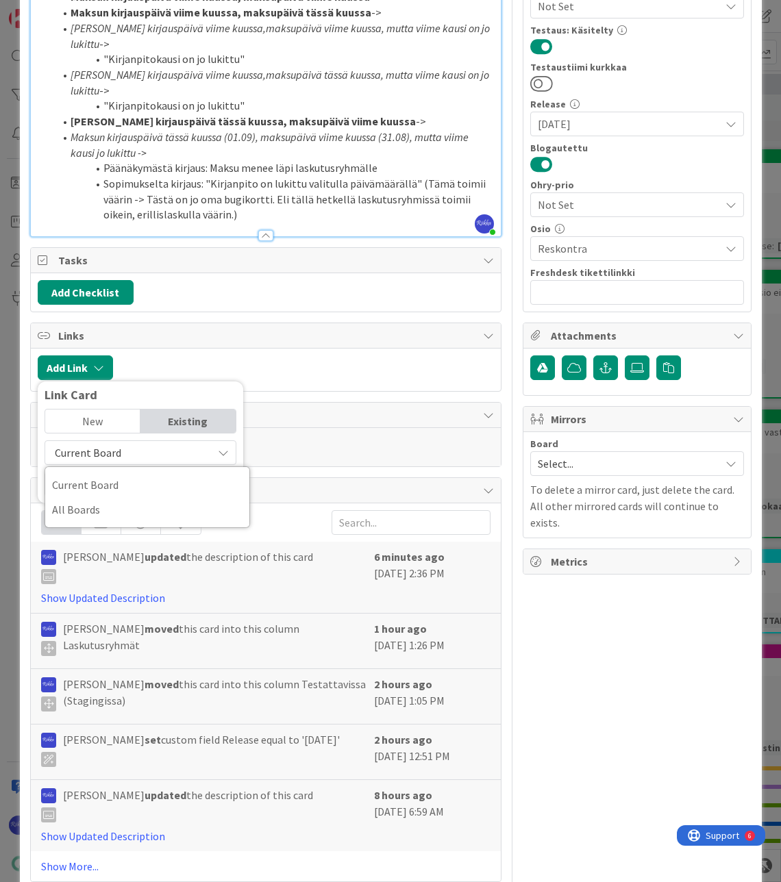
click at [153, 528] on div "Current Board All Boards" at bounding box center [147, 497] width 205 height 62
click at [151, 520] on span "All Boards" at bounding box center [147, 509] width 190 height 21
click at [137, 496] on input "23463" at bounding box center [141, 484] width 192 height 25
click at [148, 563] on span "Maksupäivä lukitulla kaudella" at bounding box center [153, 556] width 138 height 14
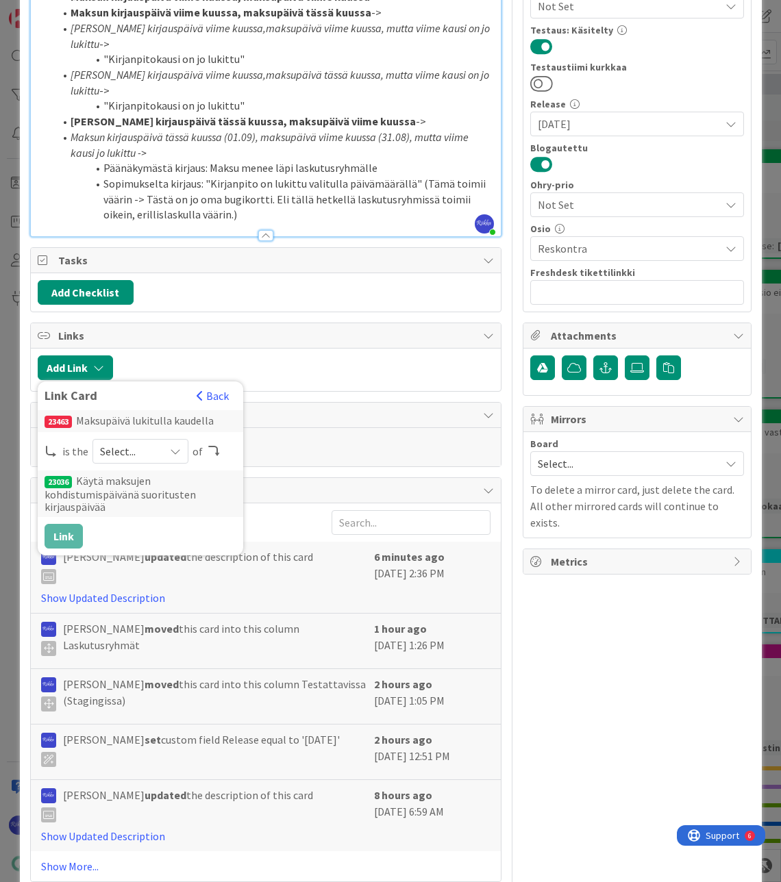
click at [173, 457] on icon at bounding box center [175, 451] width 11 height 11
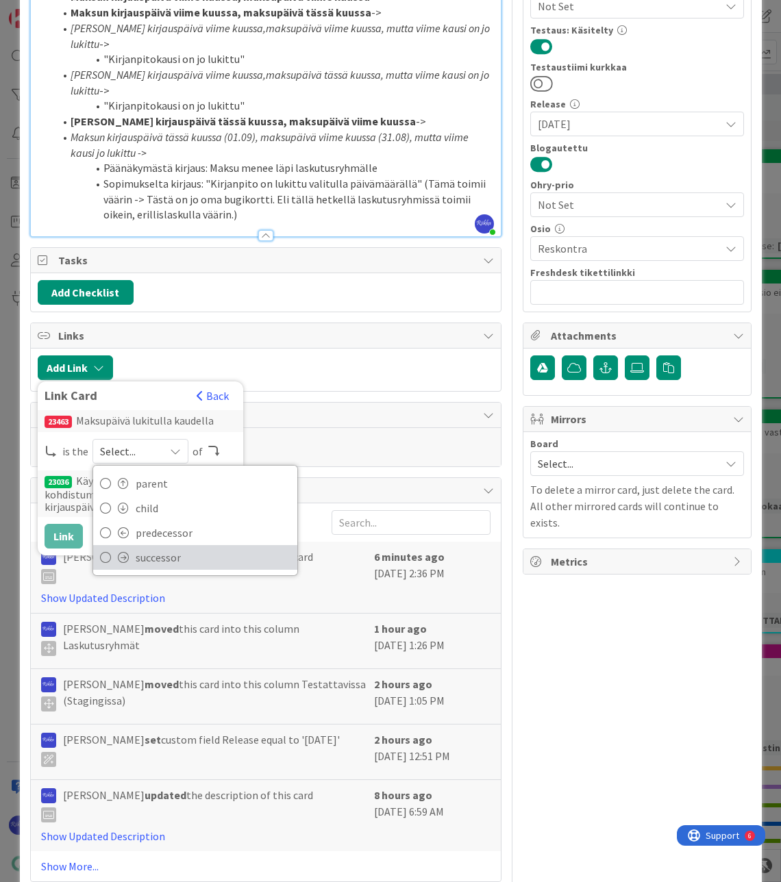
click at [166, 568] on span "successor" at bounding box center [213, 557] width 155 height 21
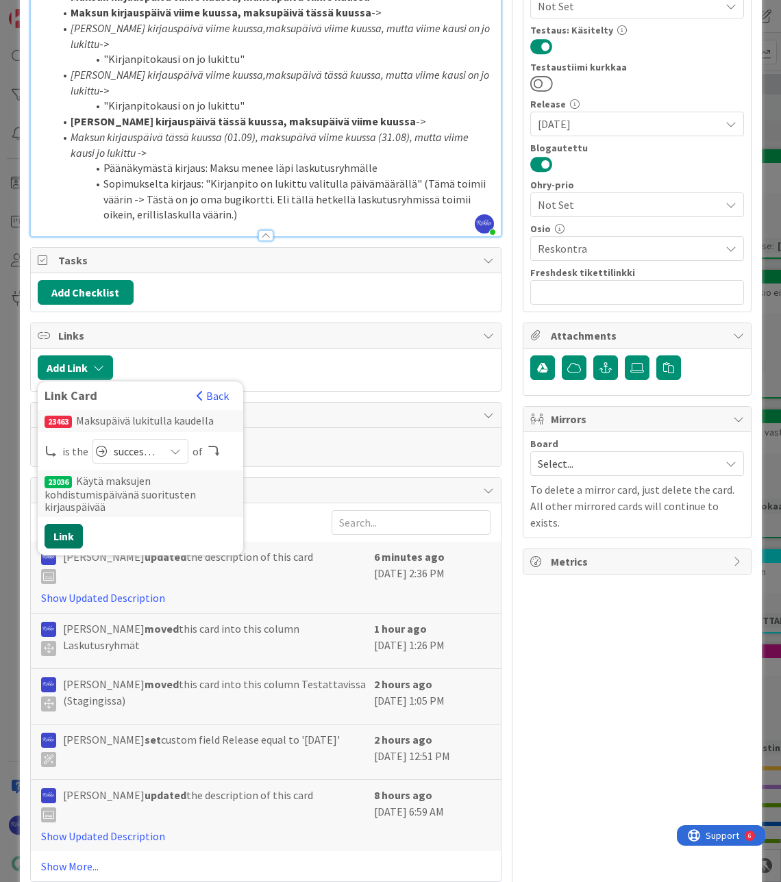
click at [66, 548] on button "Link" at bounding box center [64, 536] width 38 height 25
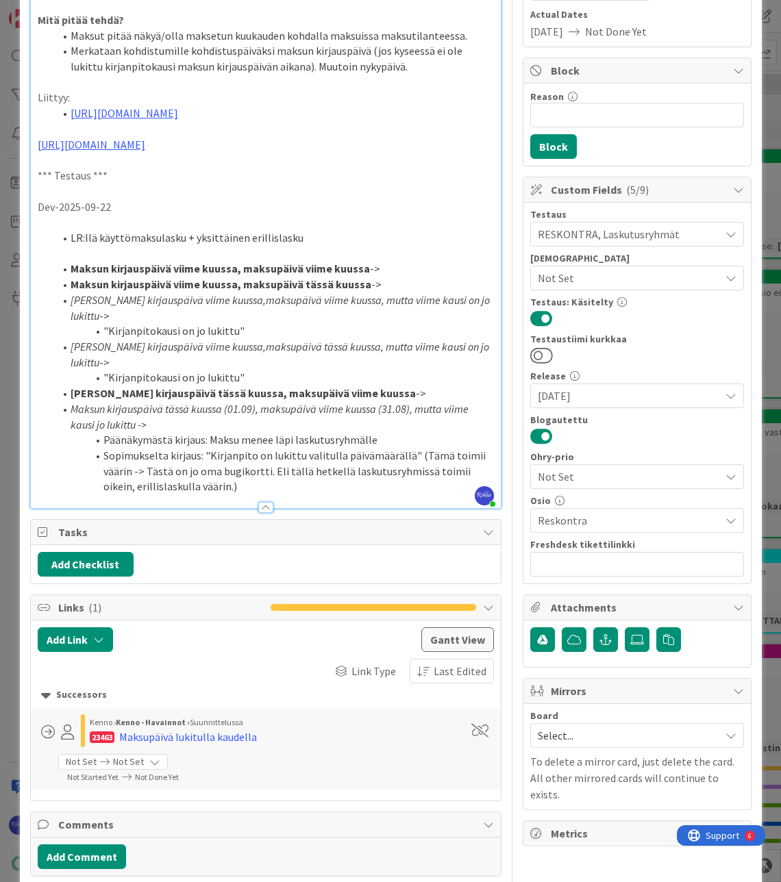
scroll to position [205, 0]
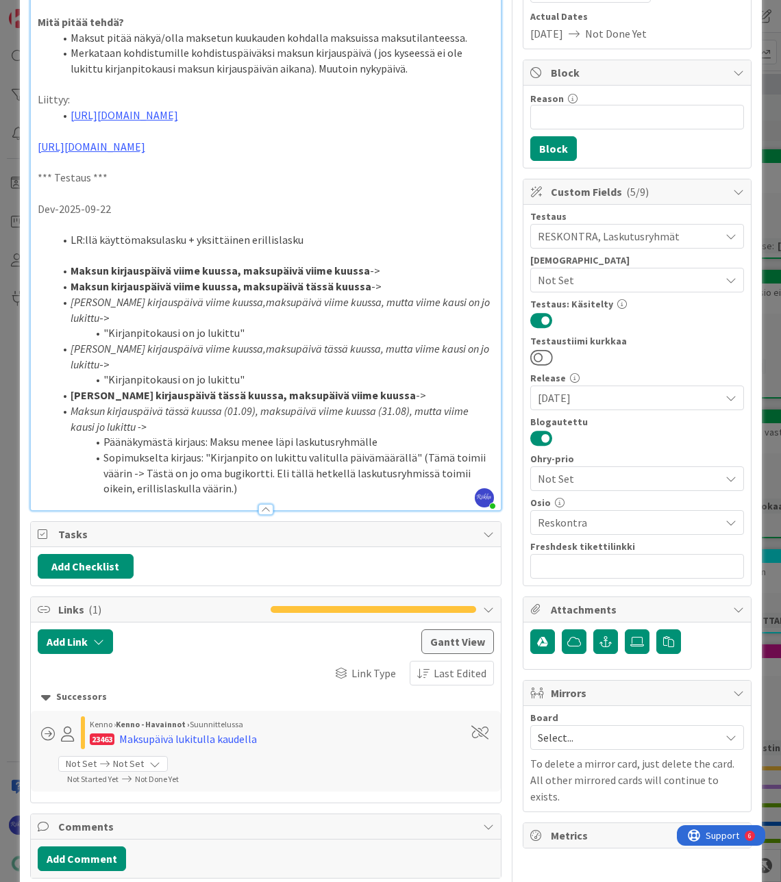
click at [147, 487] on li "Sopimukselta kirjaus: "Kirjanpito on lukittu valitulla päivämäärällä" (Tämä toi…" at bounding box center [274, 473] width 440 height 47
click at [264, 486] on li "Sopimukselta kirjaus: "Kirjanpito on lukittu valitulla päivämäärällä" (Tämä toi…" at bounding box center [274, 473] width 440 height 47
click at [385, 279] on li "Maksun kirjauspäivä viime kuussa, maksupäivä viime kuussa ->" at bounding box center [274, 271] width 440 height 16
click at [257, 496] on li "Sopimukselta kirjaus: "Kirjanpito on lukittu valitulla päivämäärällä" (Tämä toi…" at bounding box center [274, 473] width 440 height 47
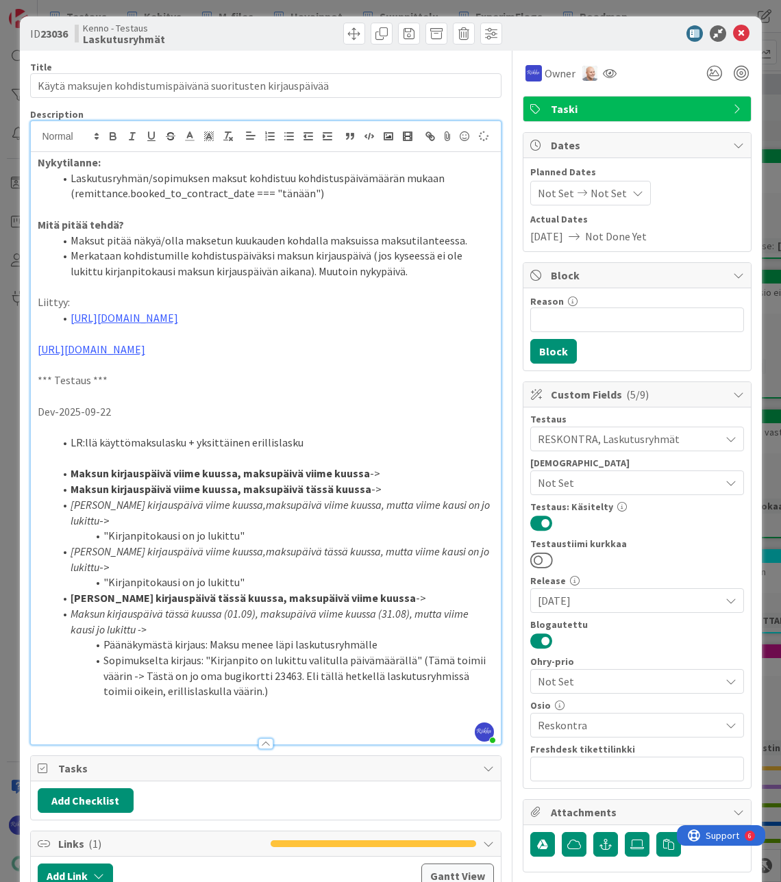
scroll to position [0, 0]
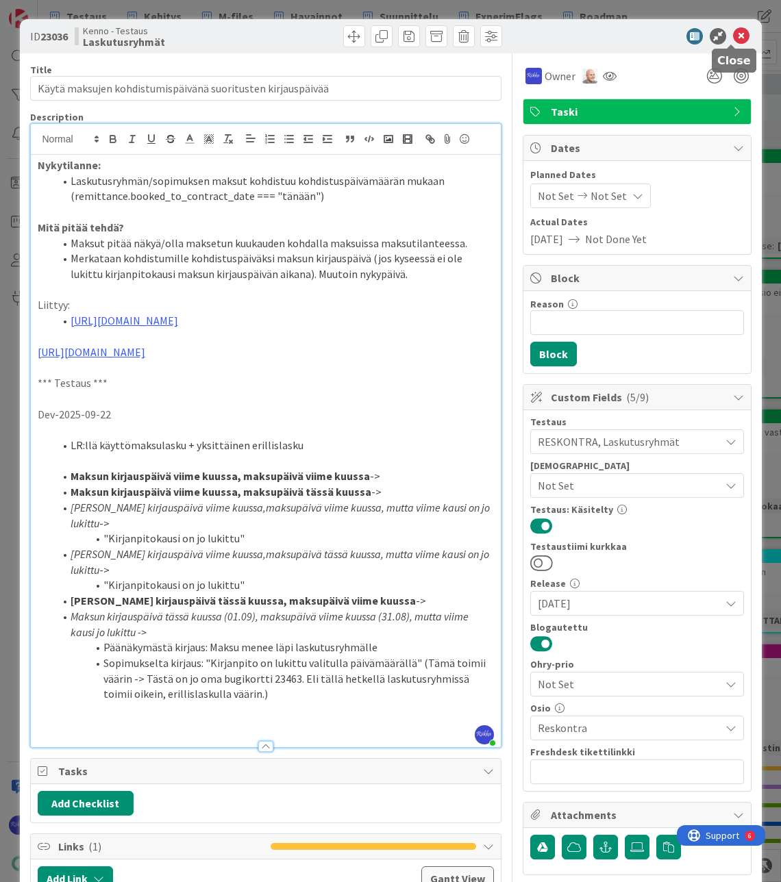
click at [733, 41] on icon at bounding box center [741, 36] width 16 height 16
